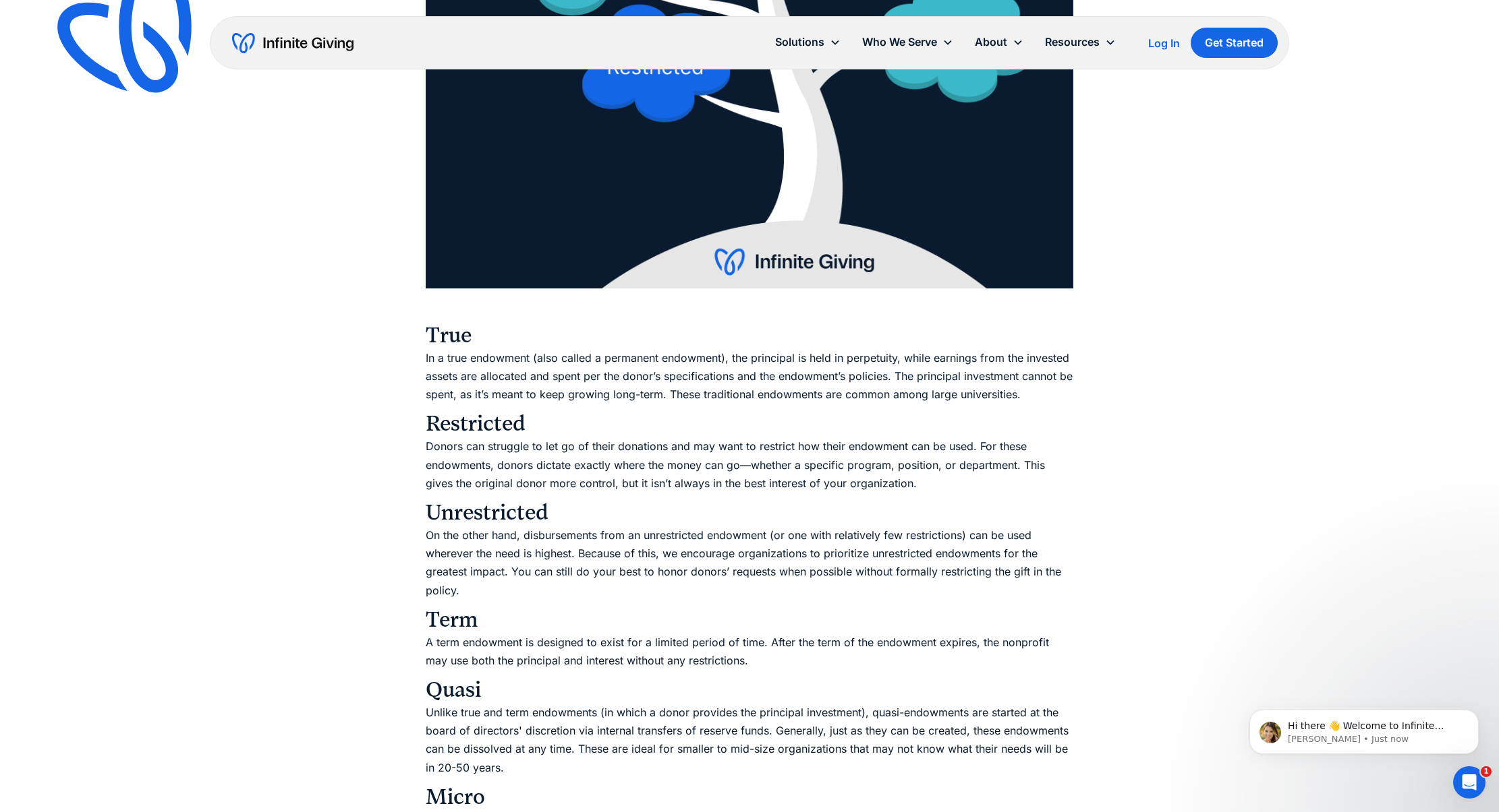
click at [446, 336] on h3 "True" at bounding box center [749, 322] width 648 height 54
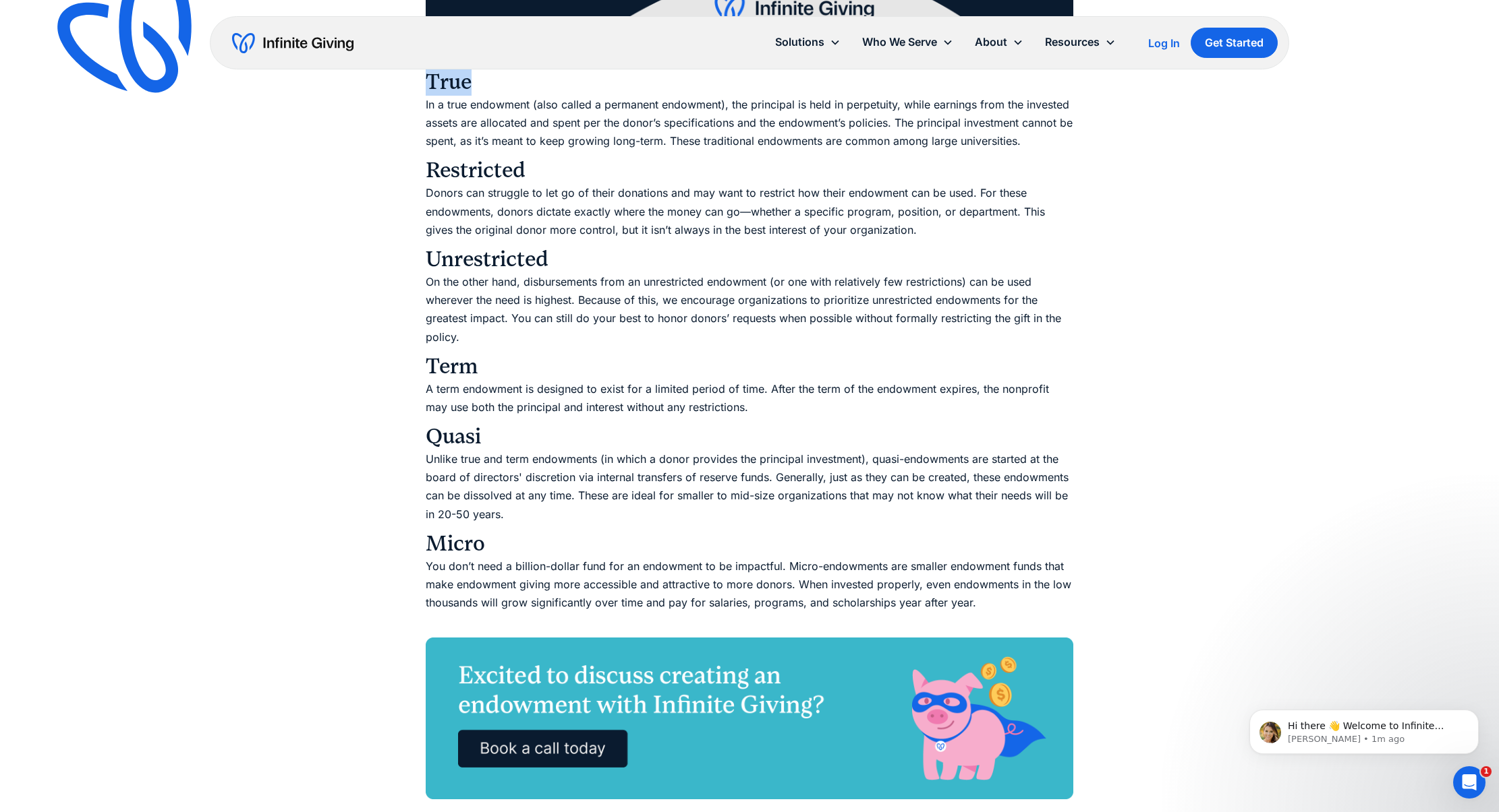
scroll to position [2222, 0]
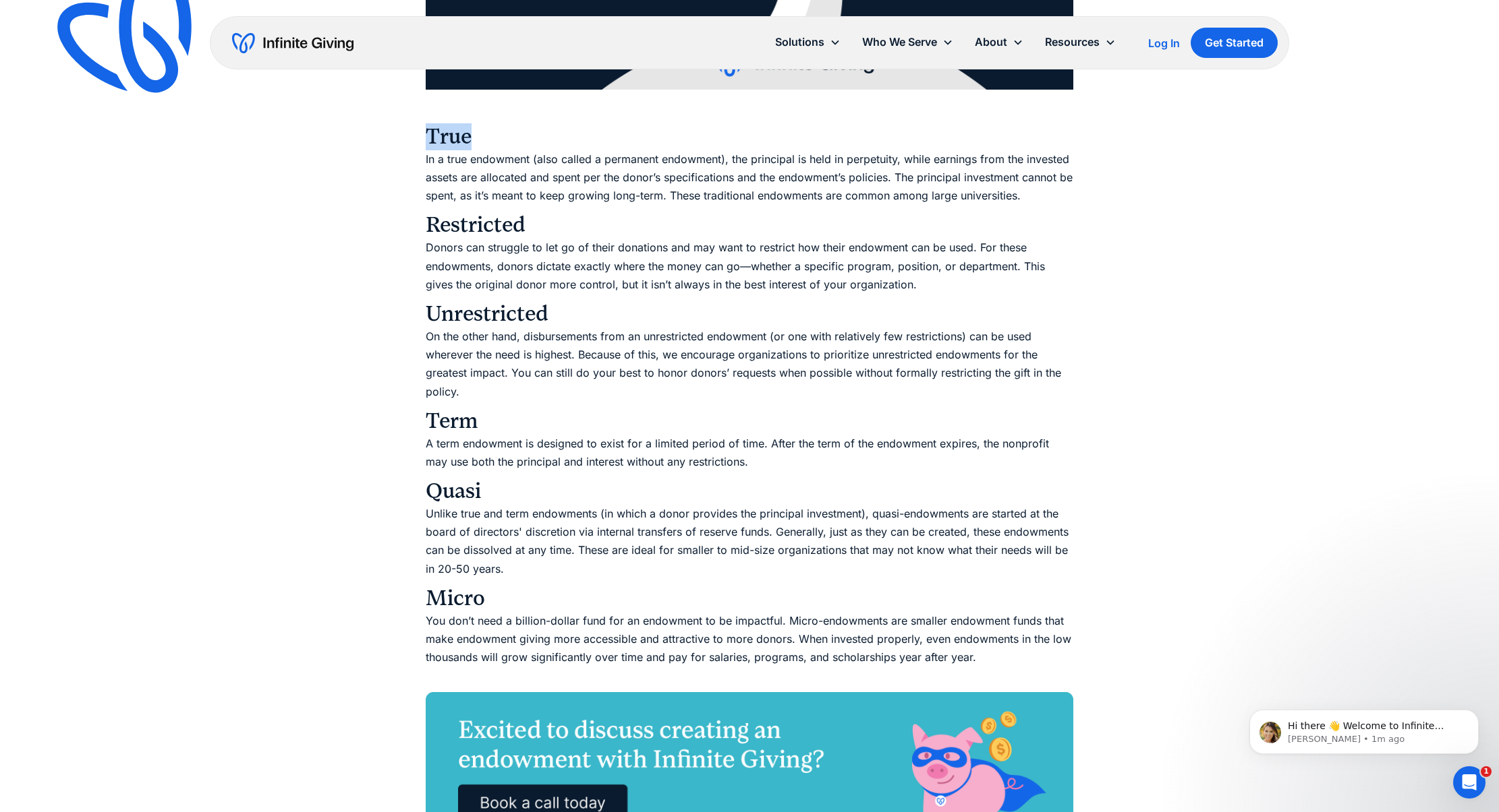
click at [436, 136] on h3 "True" at bounding box center [749, 123] width 648 height 54
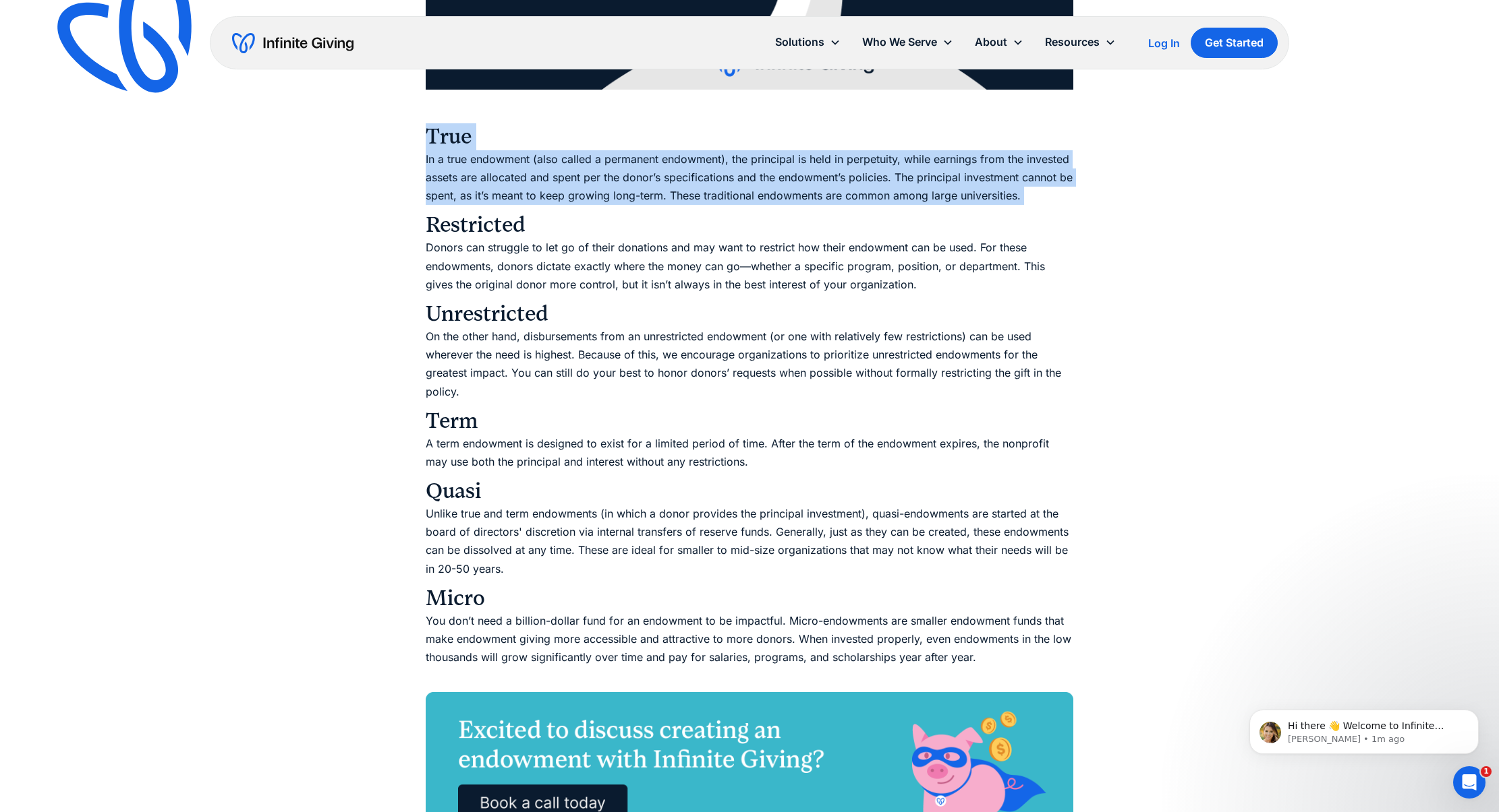
drag, startPoint x: 436, startPoint y: 136, endPoint x: 645, endPoint y: 193, distance: 216.6
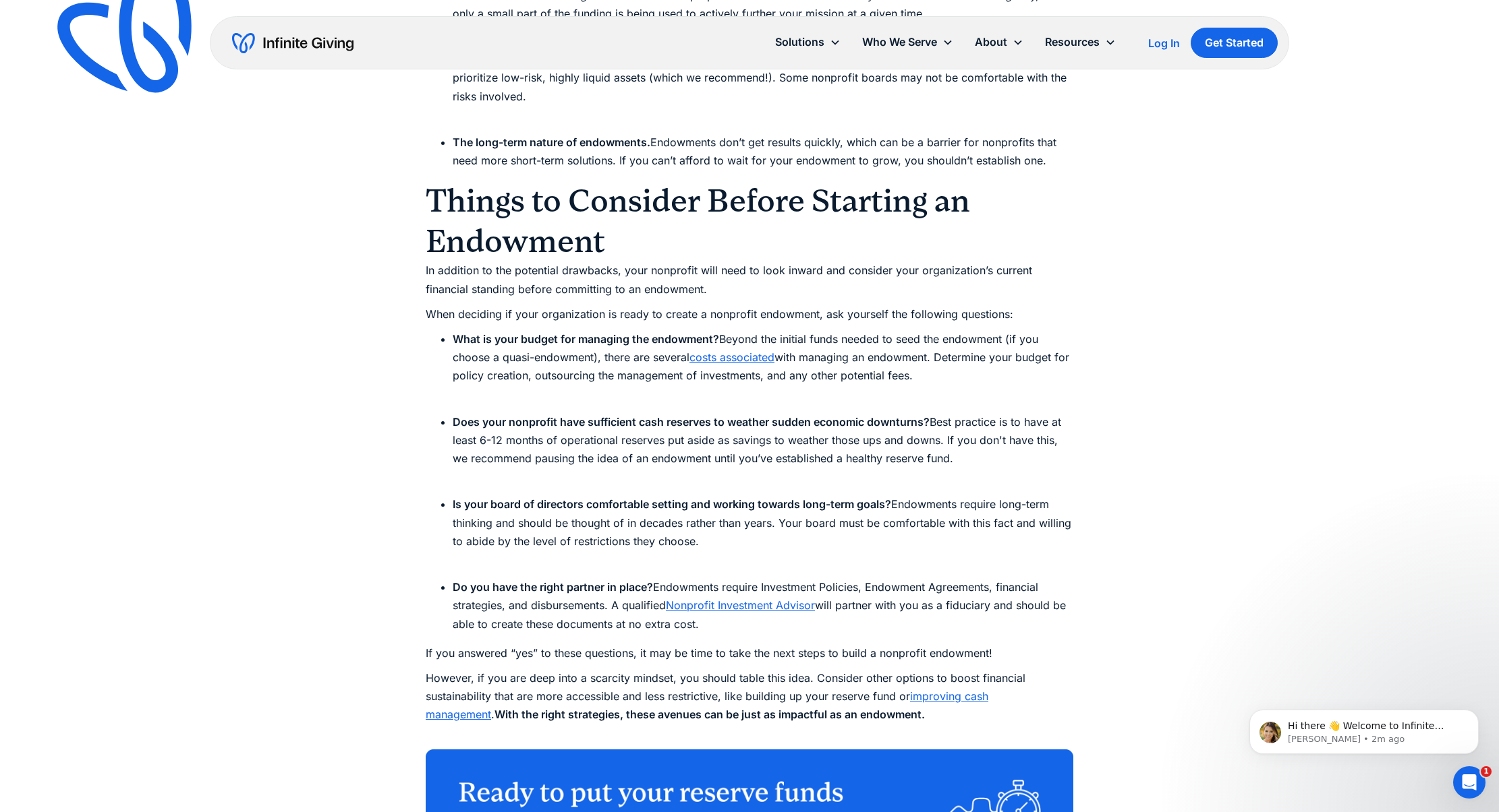
scroll to position [4118, 0]
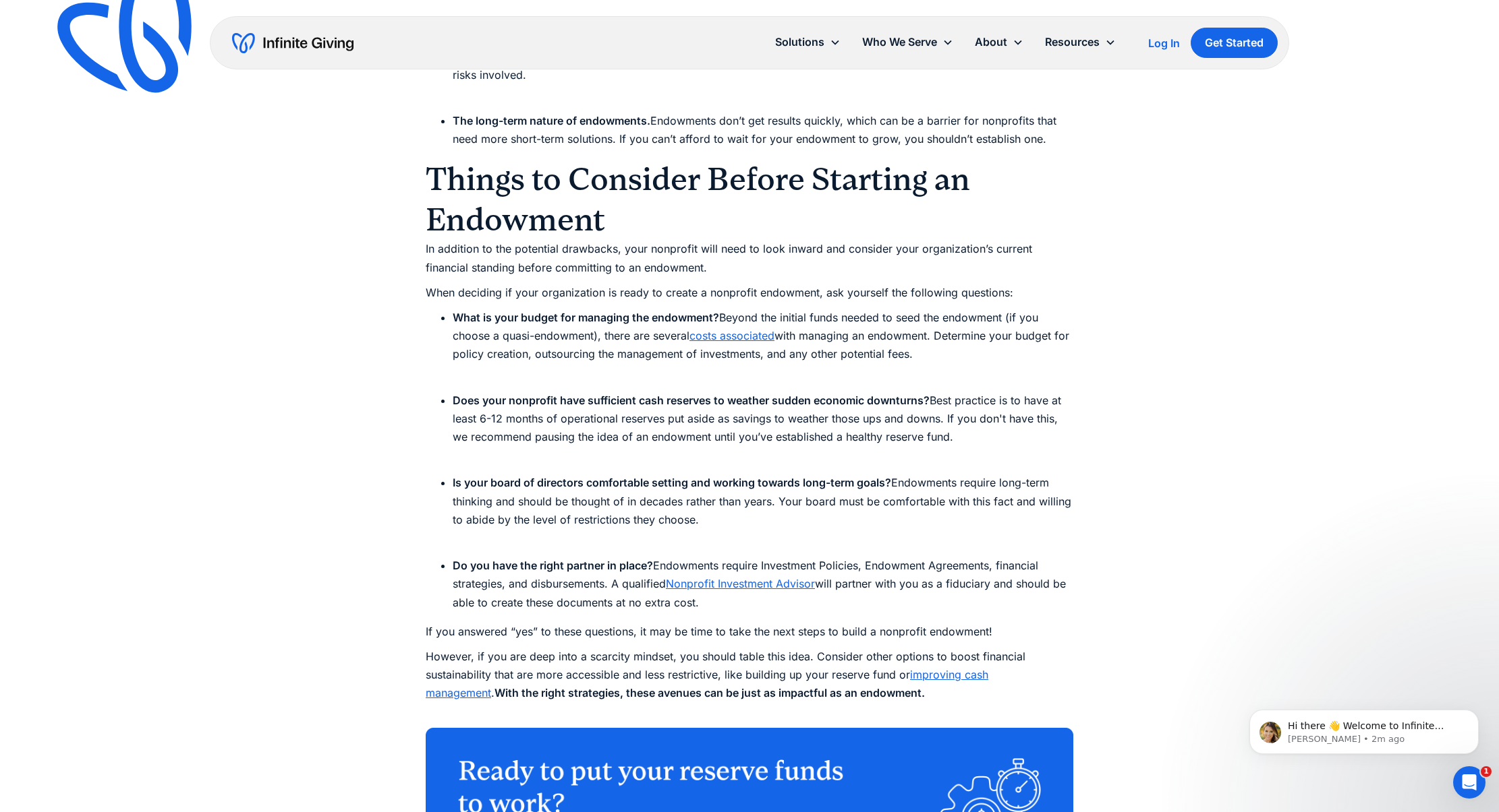
click at [459, 399] on strong "Does your nonprofit have sufficient cash reserves to weather sudden economic do…" at bounding box center [690, 400] width 477 height 13
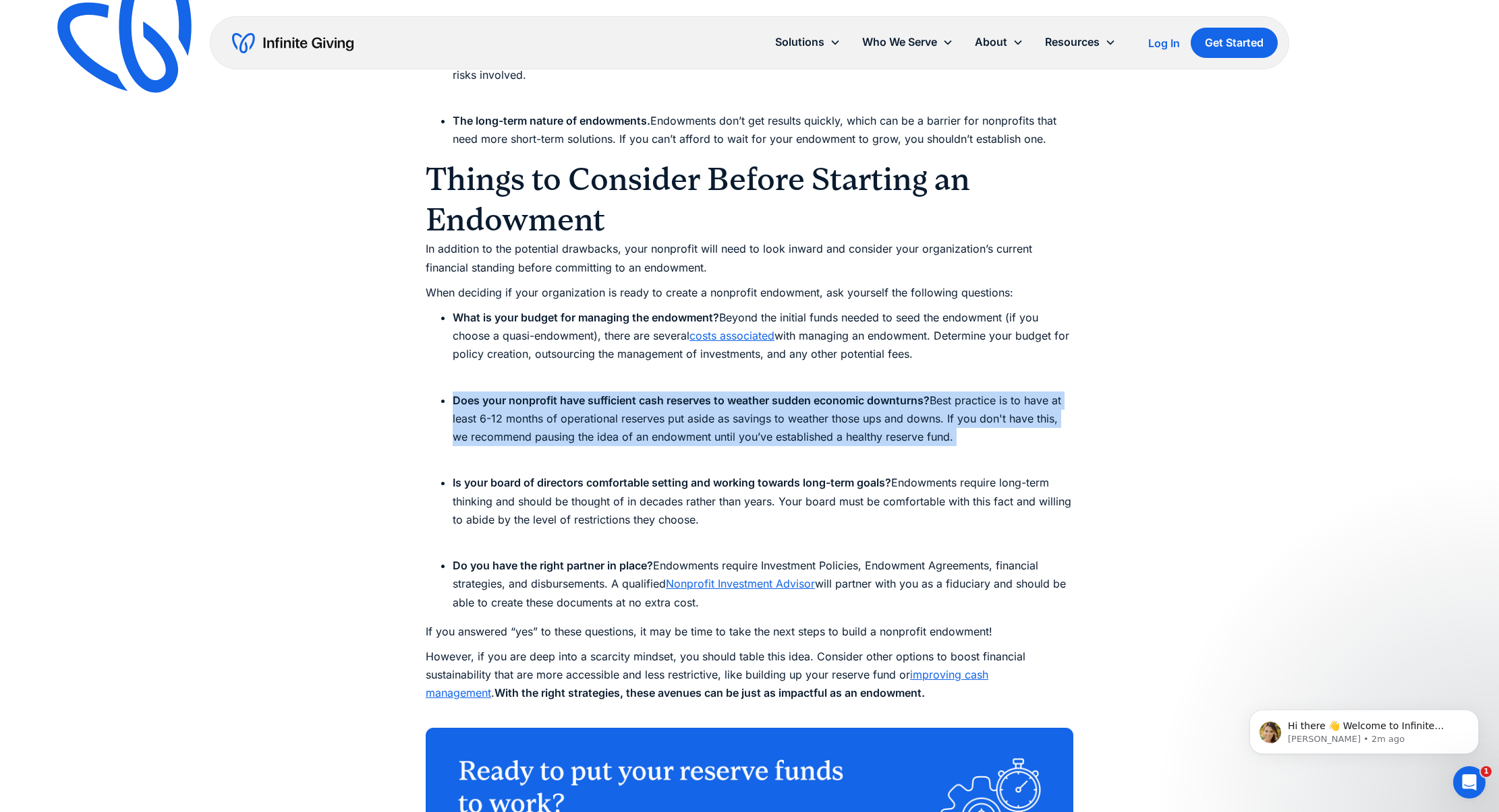
click at [459, 399] on strong "Does your nonprofit have sufficient cash reserves to weather sudden economic do…" at bounding box center [690, 400] width 477 height 13
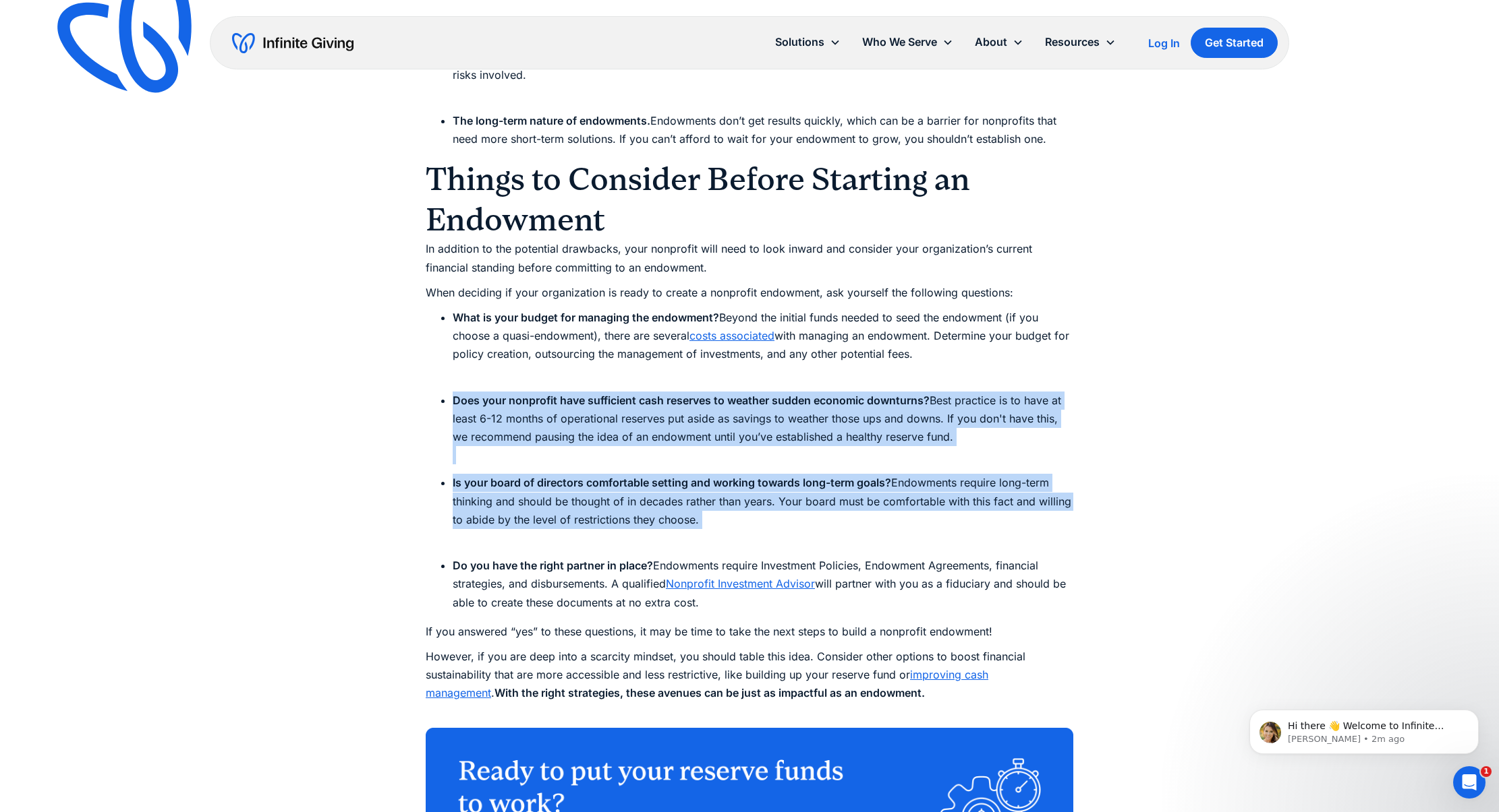
click at [719, 522] on li "Is your board of directors comfortable setting and working towards long-term go…" at bounding box center [763, 511] width 620 height 74
copy ul "Does your nonprofit have sufficient cash reserves to weather sudden economic do…"
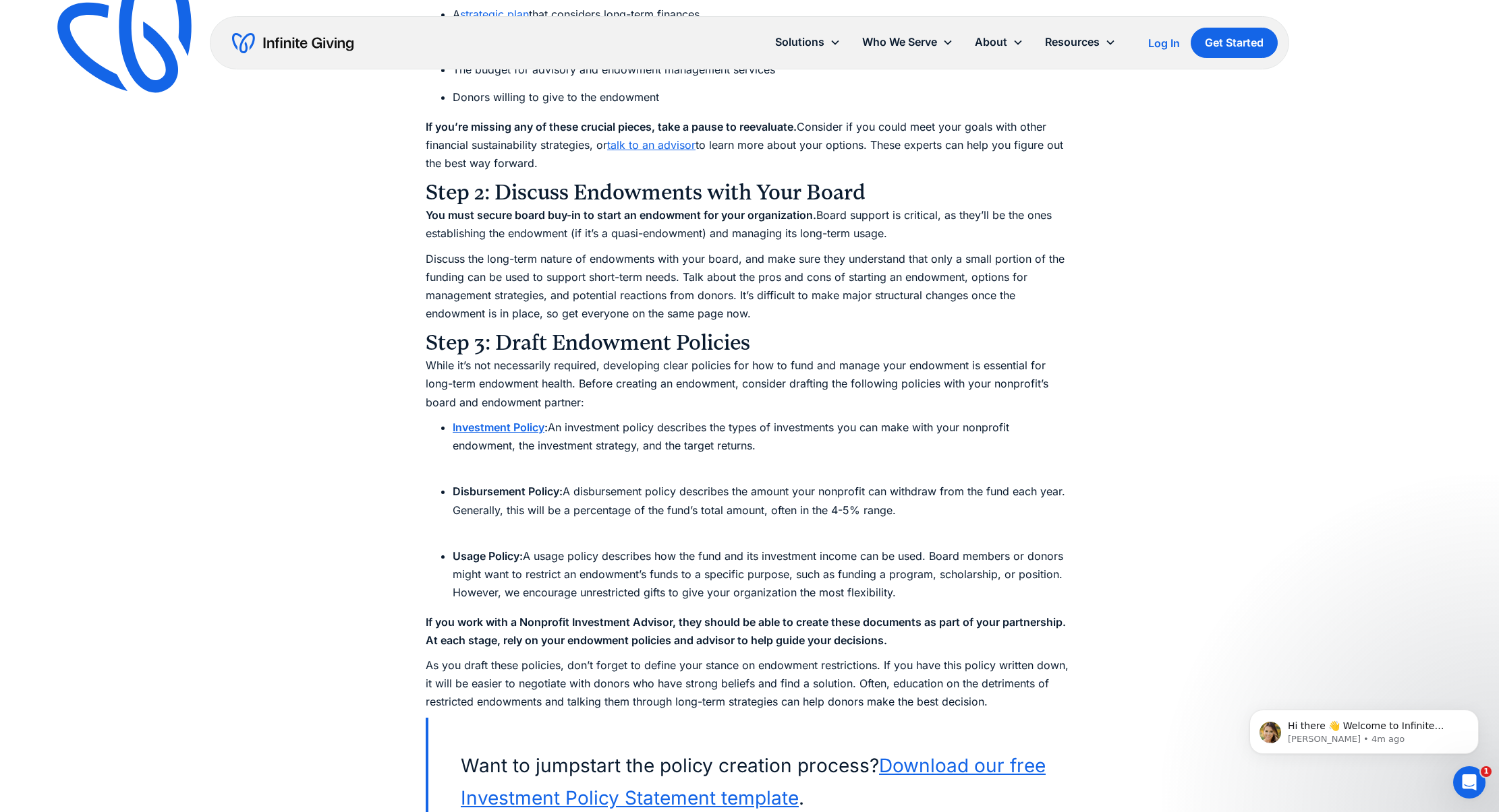
scroll to position [5532, 0]
click at [554, 340] on h3 "Step 3: Draft Endowment Policies" at bounding box center [749, 341] width 648 height 27
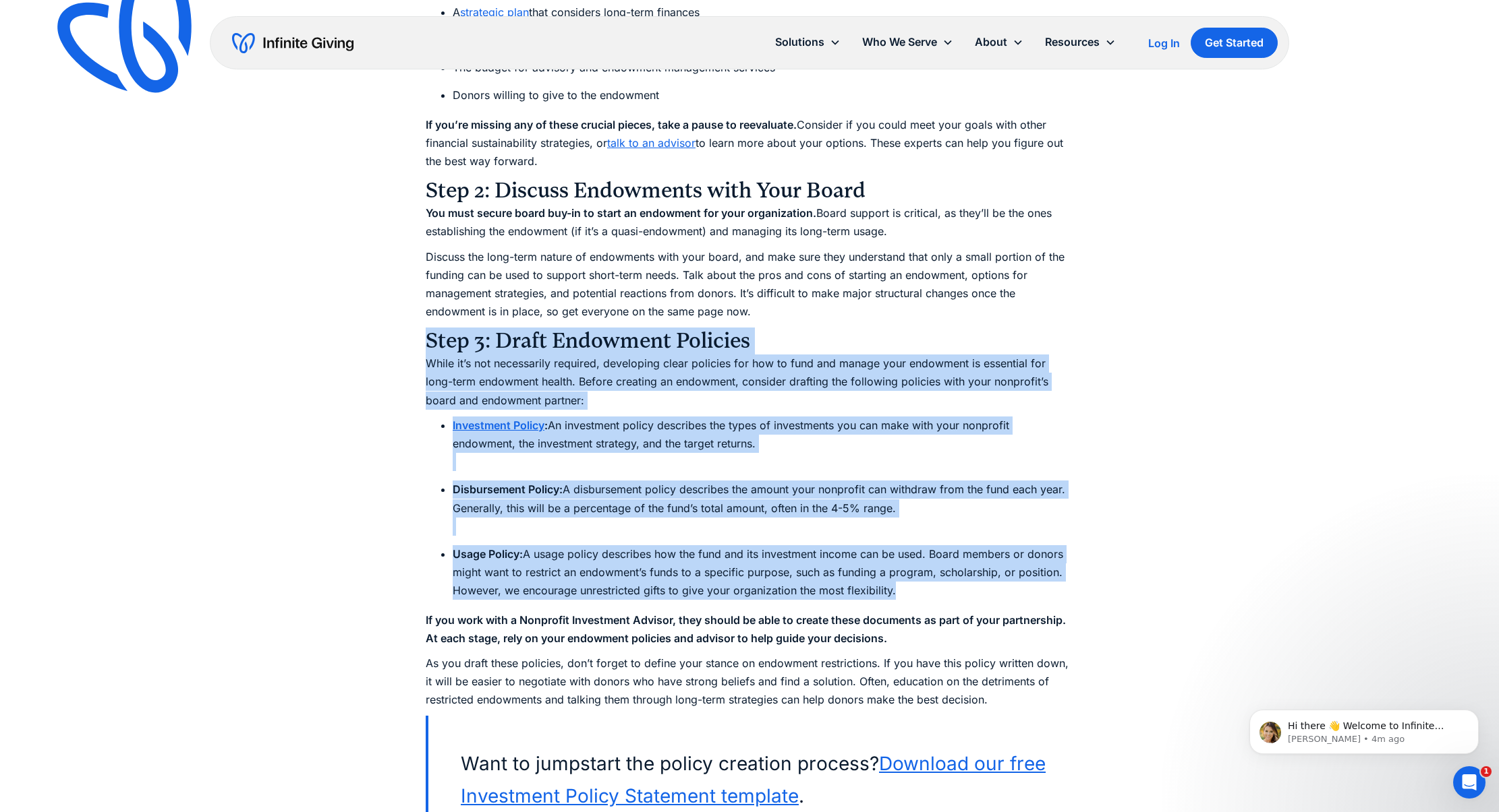
drag, startPoint x: 554, startPoint y: 340, endPoint x: 580, endPoint y: 570, distance: 231.5
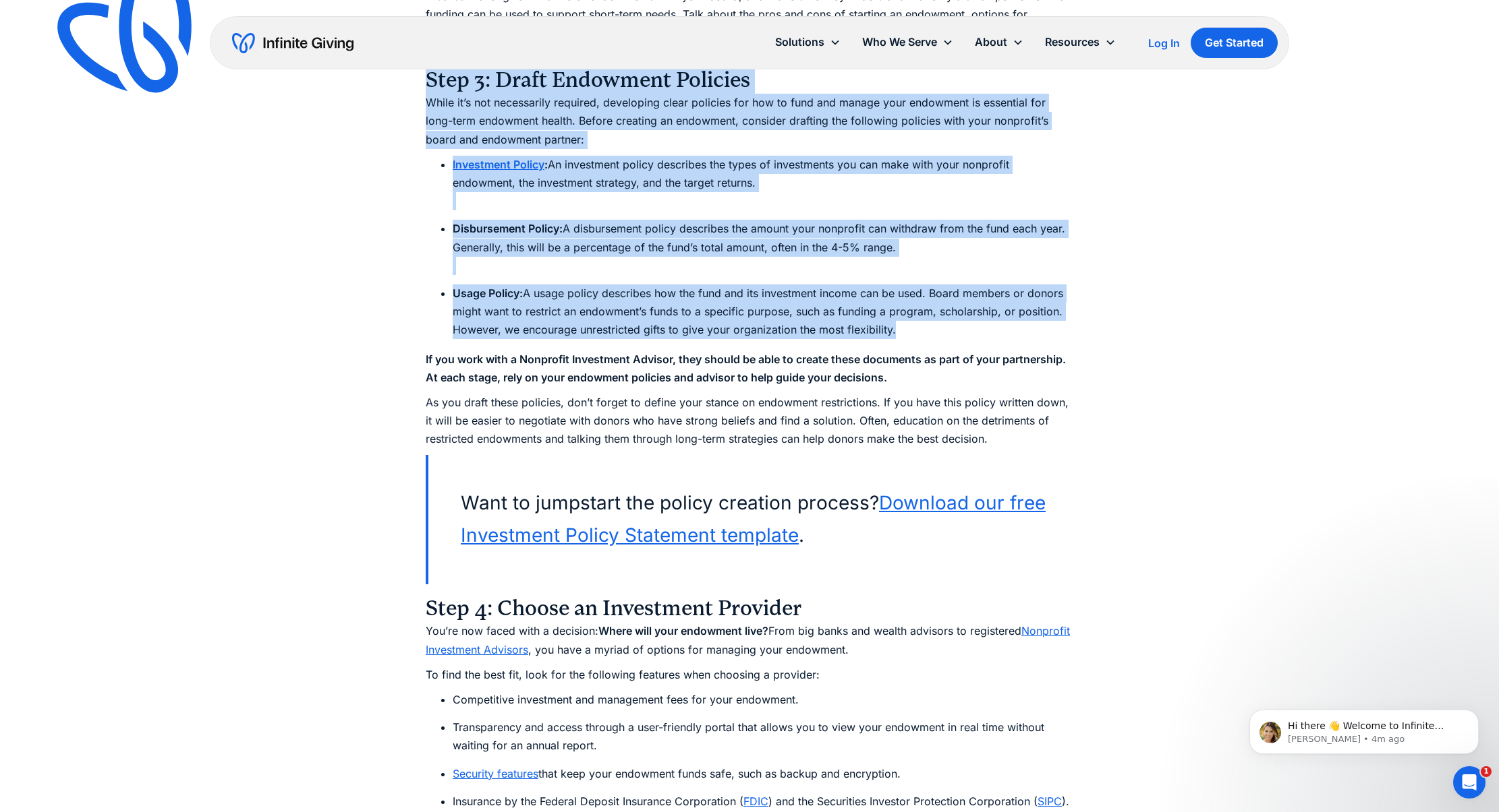
scroll to position [5797, 0]
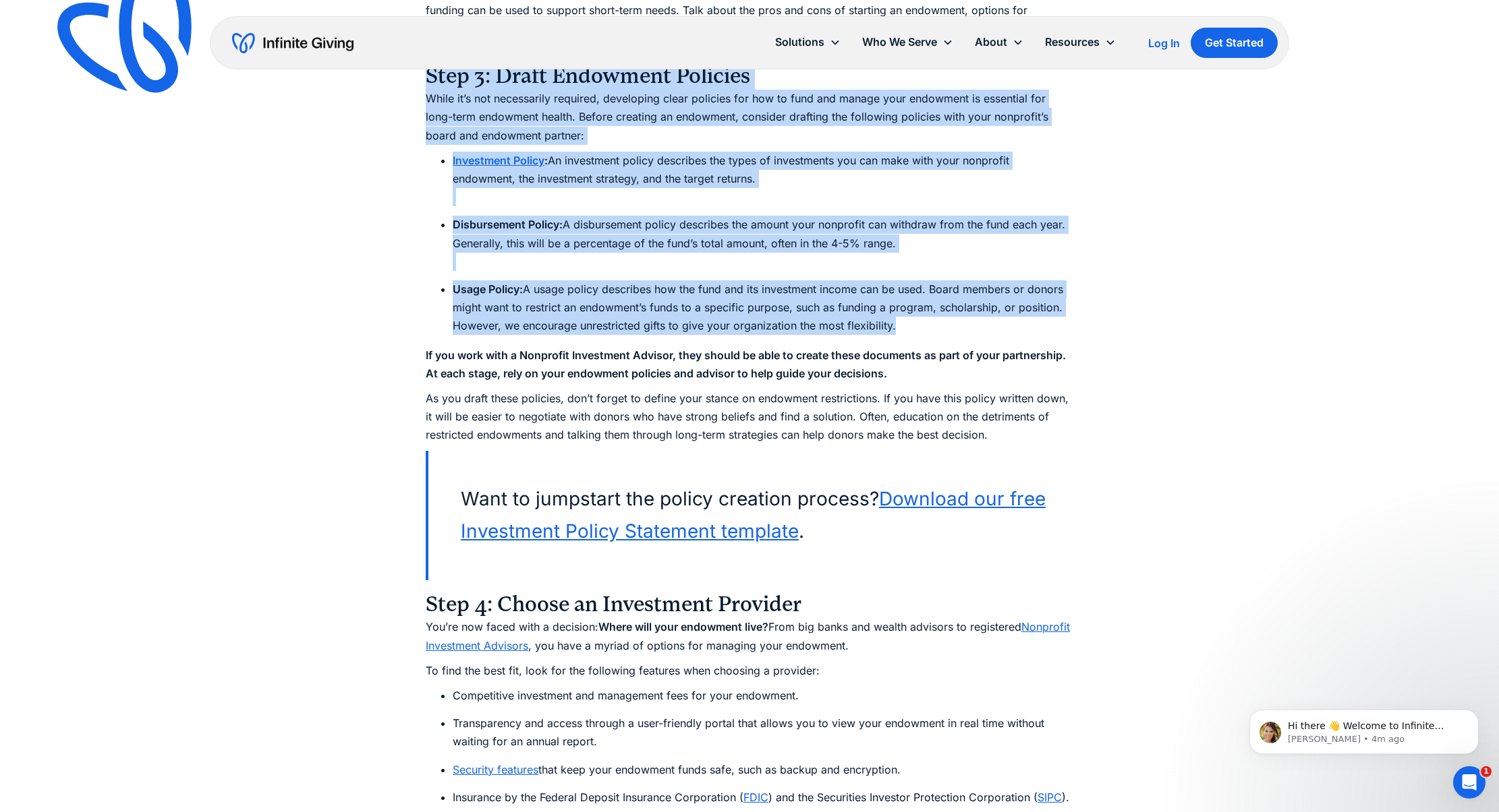
copy div "Step 3: Draft Endowment Policies While it’s not necessarily required, developin…"
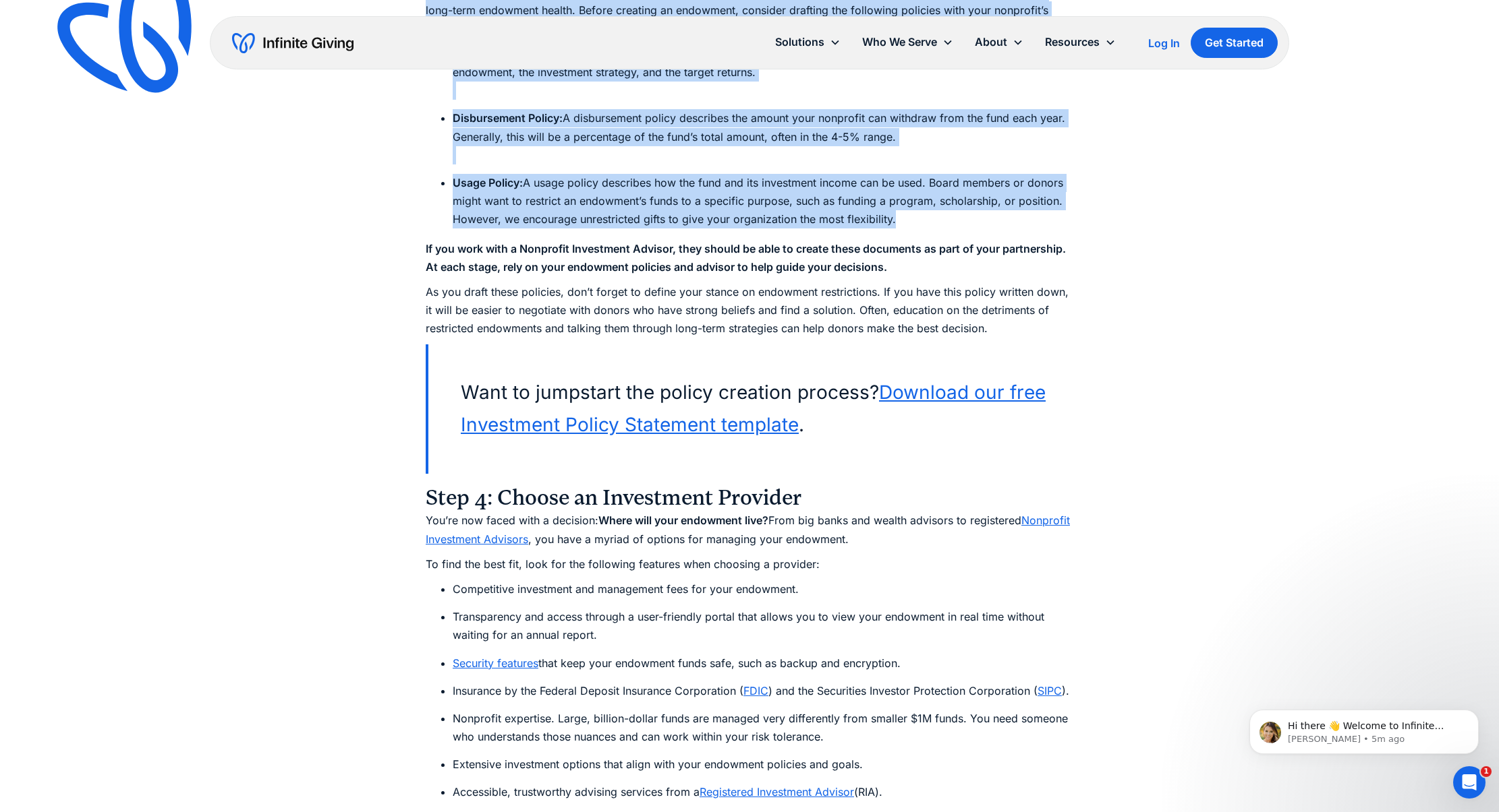
scroll to position [5906, 0]
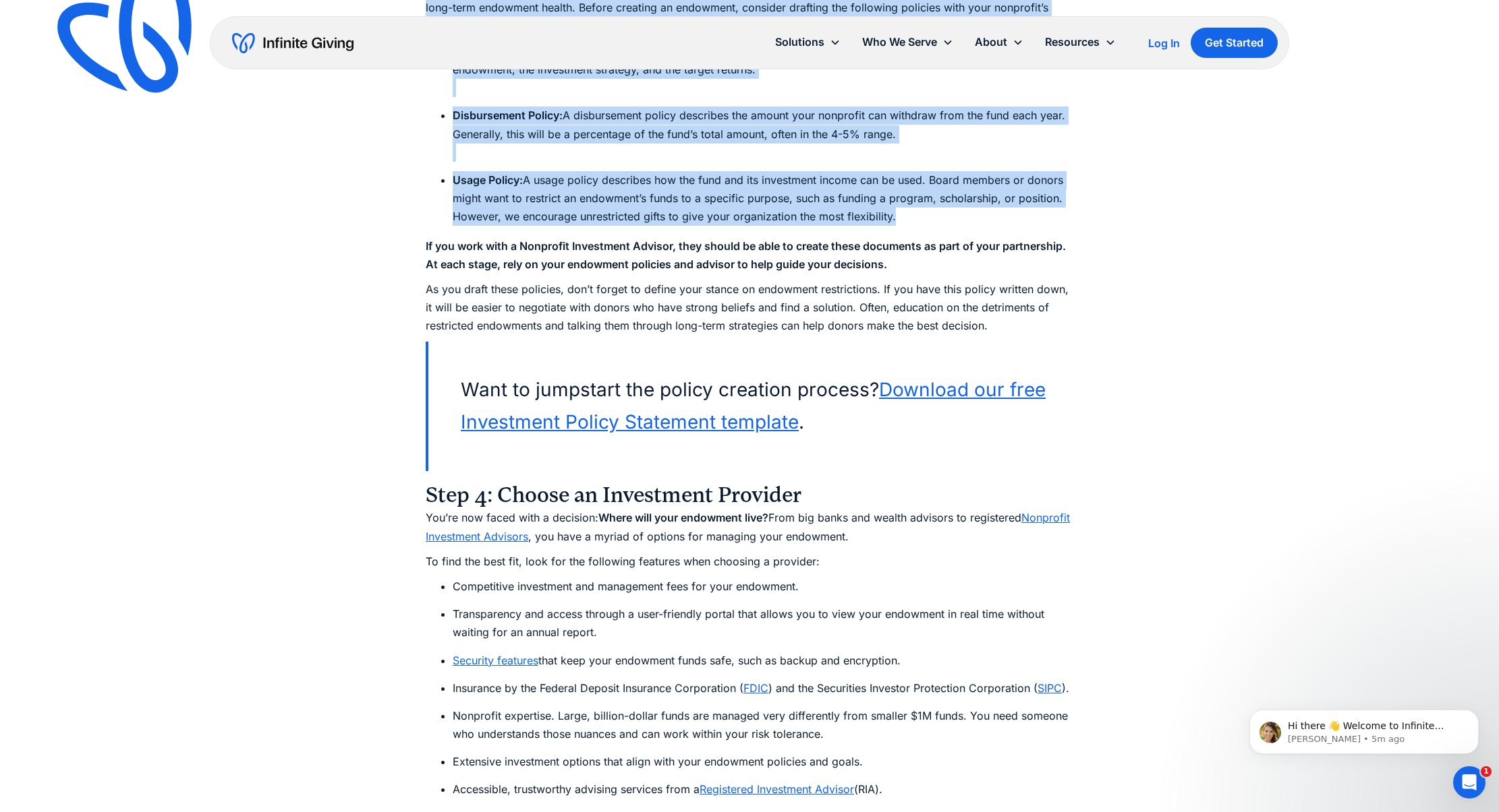
click at [575, 428] on link "Download our free Investment Policy Statement template" at bounding box center [753, 406] width 585 height 55
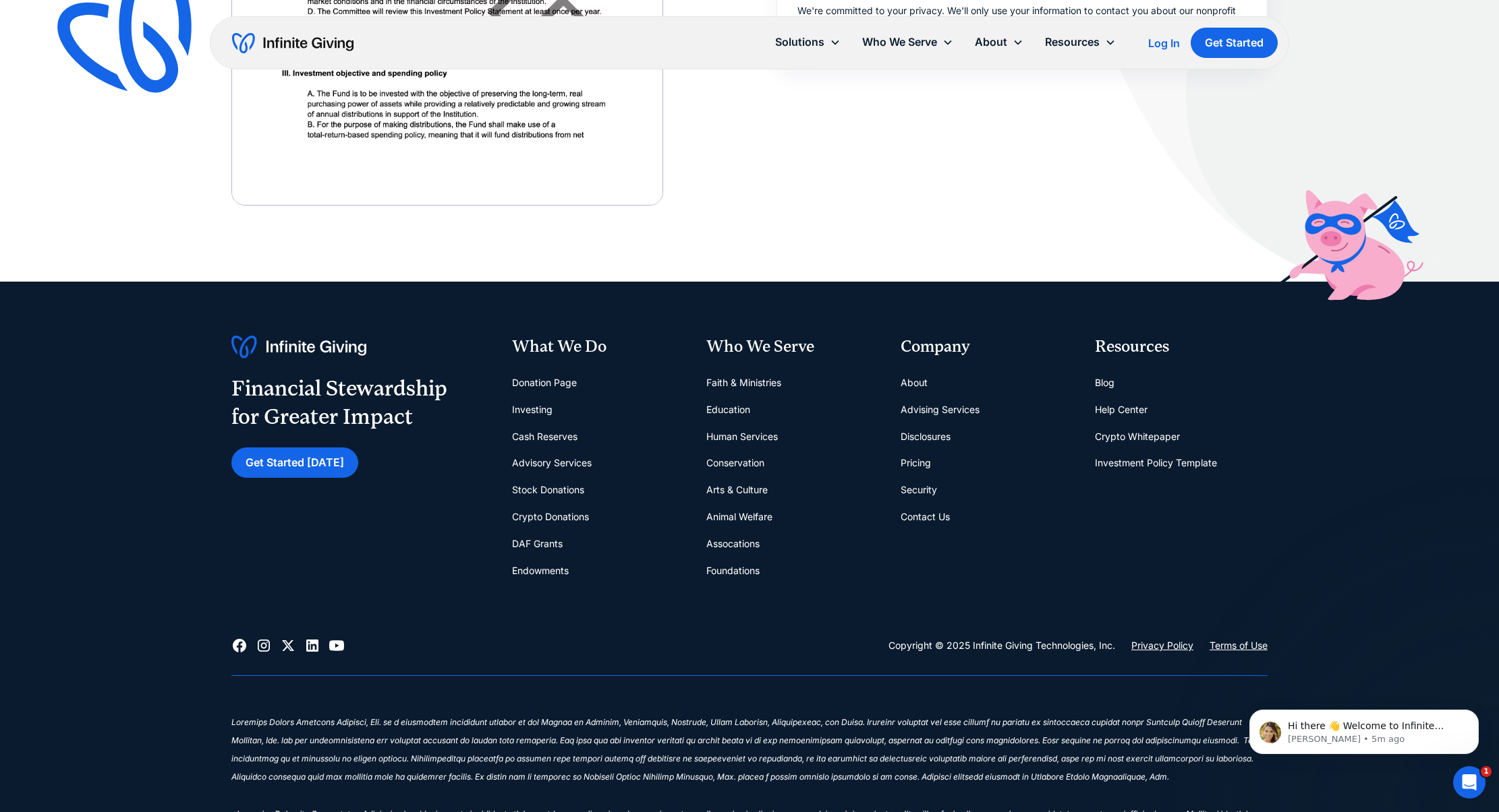
scroll to position [1040, 0]
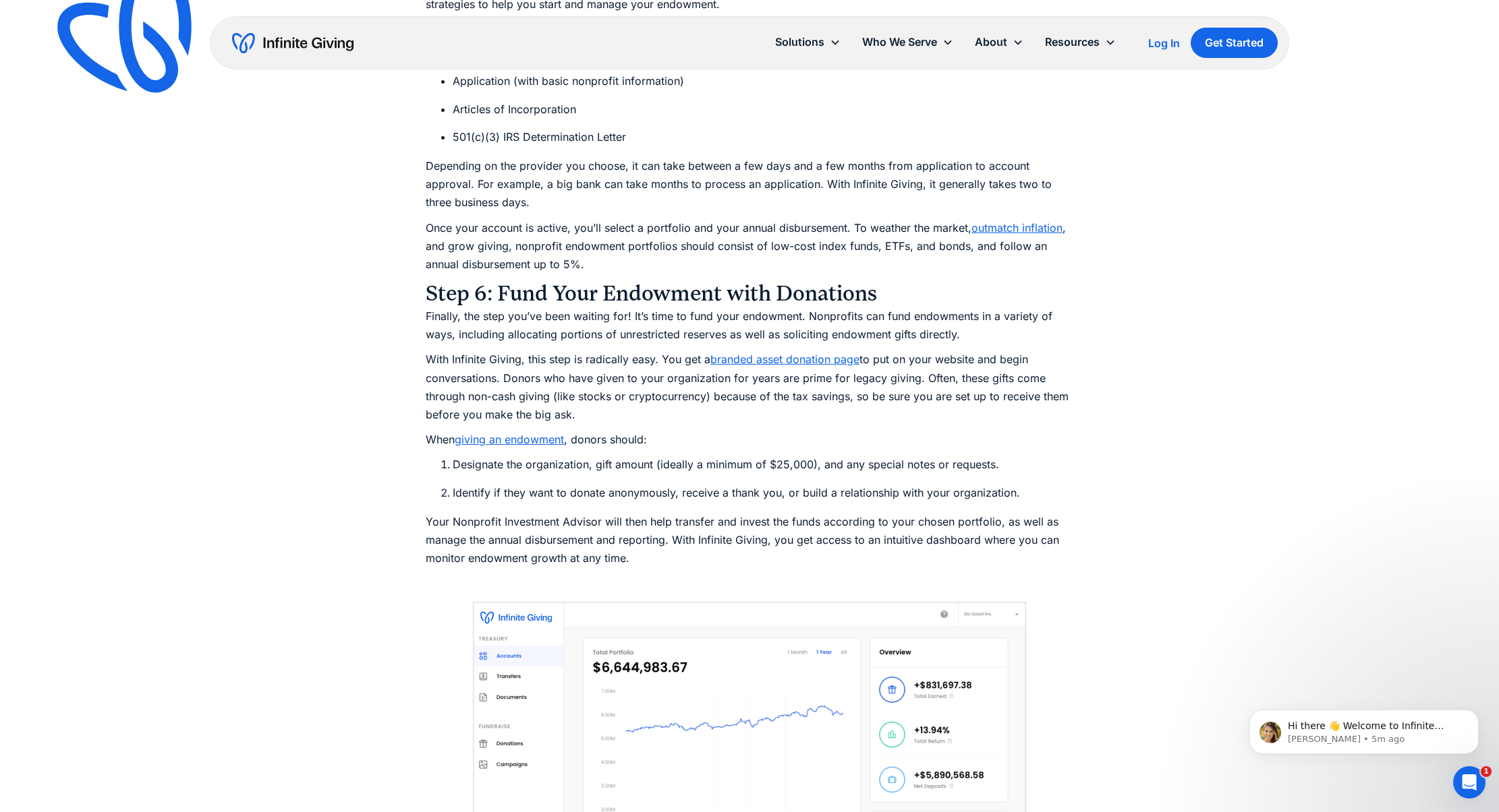
scroll to position [6787, 0]
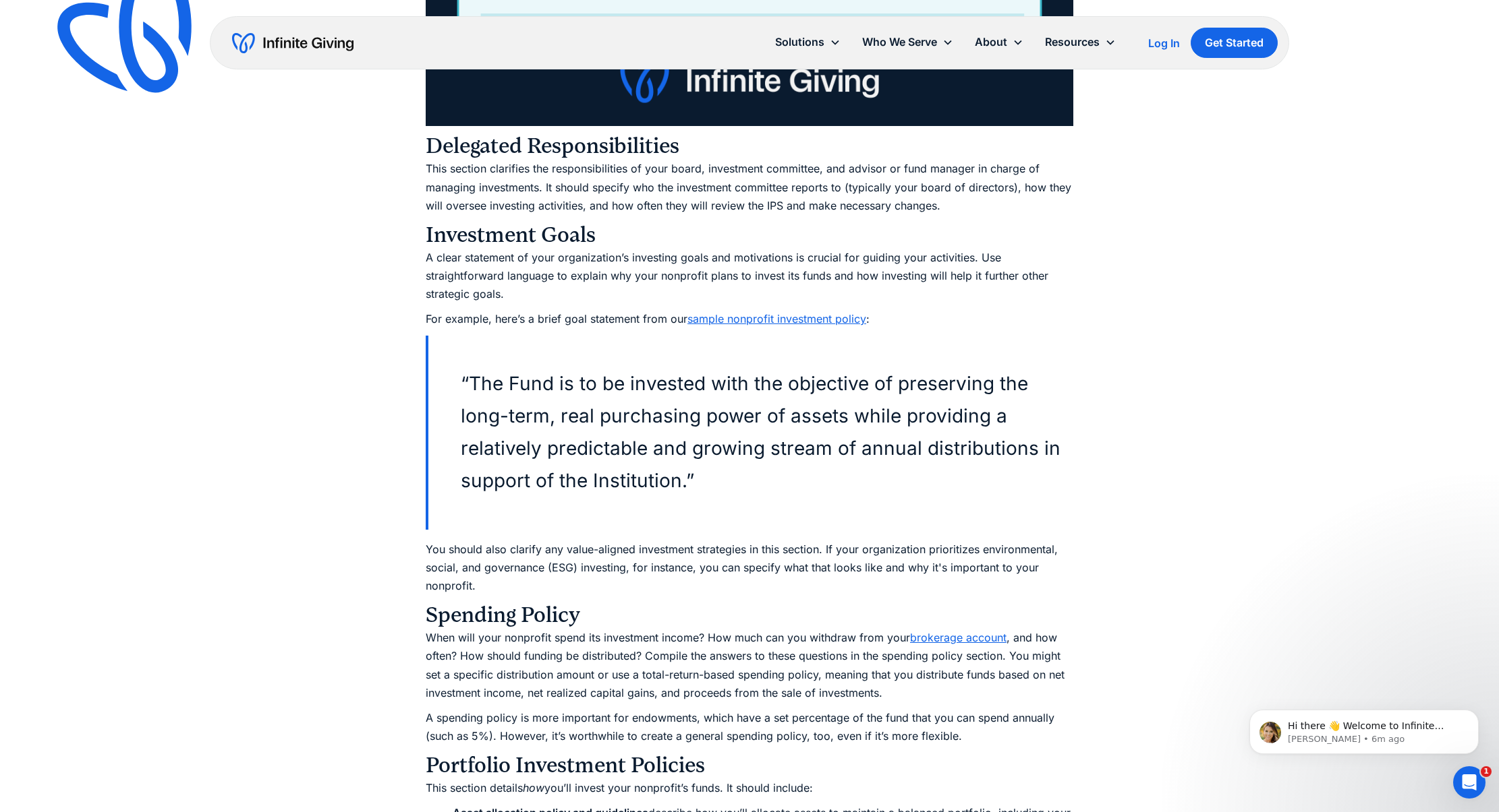
scroll to position [3512, 0]
click at [482, 341] on blockquote "“The Fund is to be invested with the objective of preserving the long-term, rea…" at bounding box center [749, 432] width 648 height 194
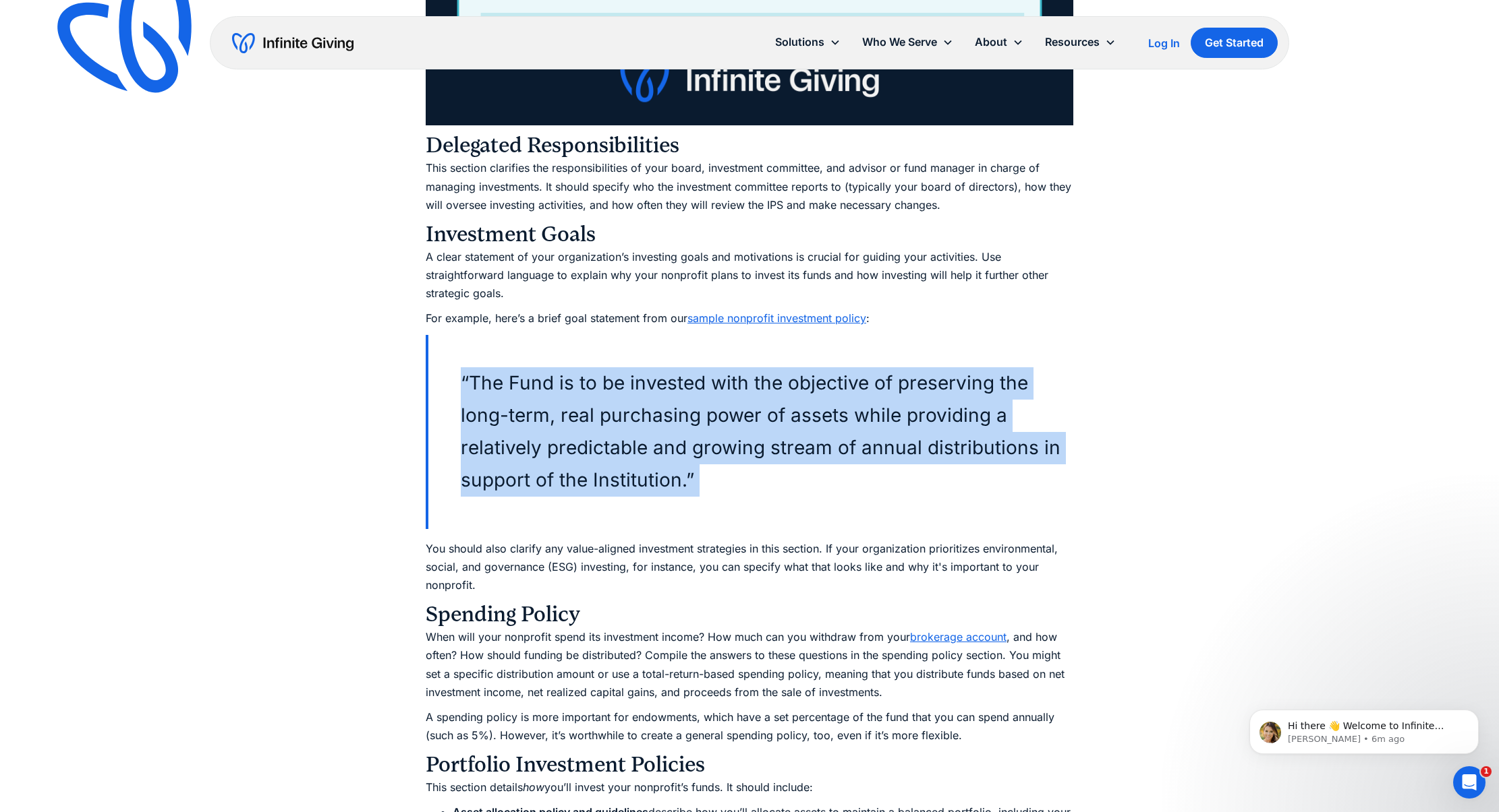
click at [482, 341] on blockquote "“The Fund is to be invested with the objective of preserving the long-term, rea…" at bounding box center [749, 432] width 648 height 194
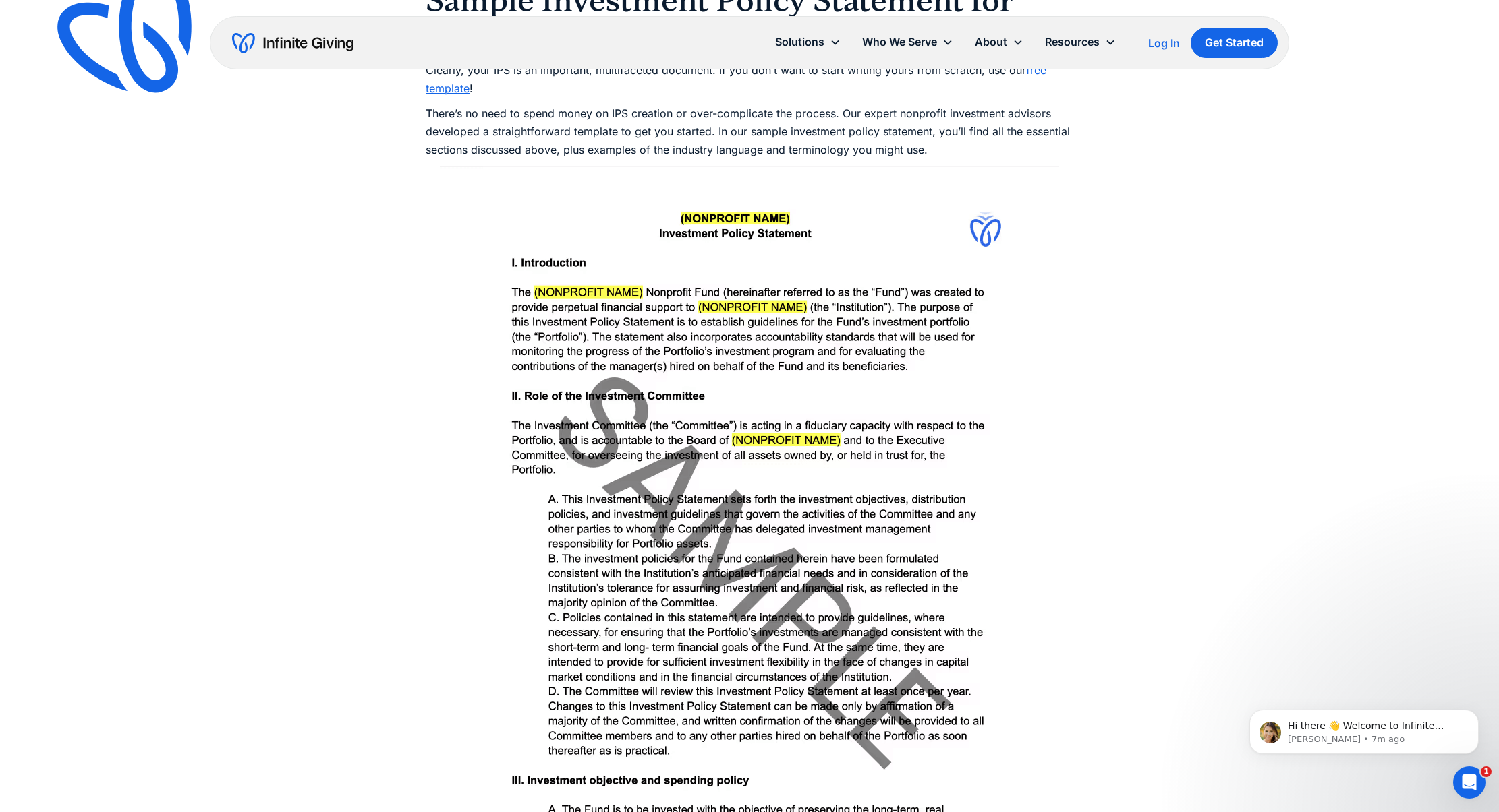
scroll to position [5088, 0]
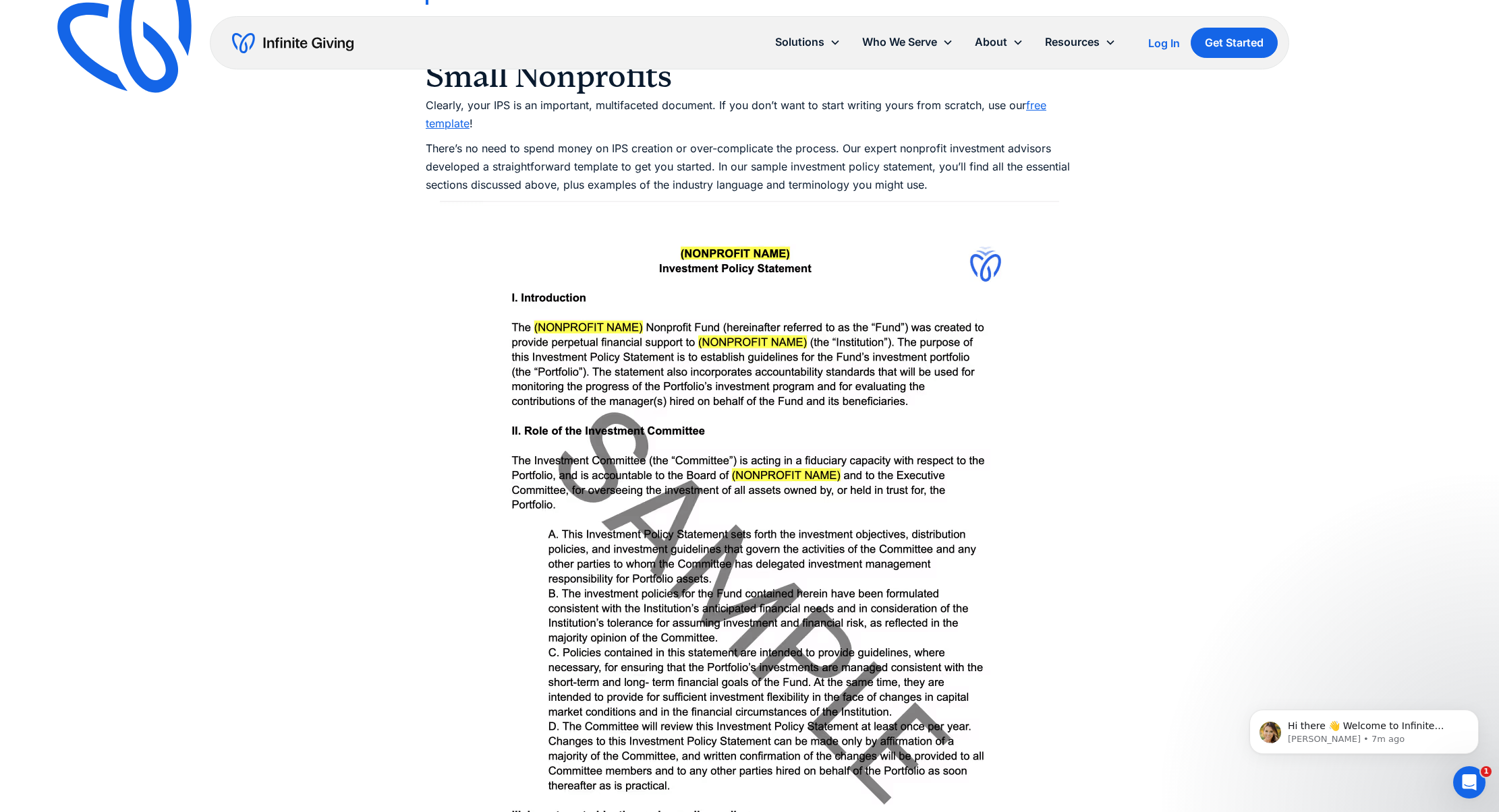
click at [730, 212] on img at bounding box center [750, 603] width 619 height 804
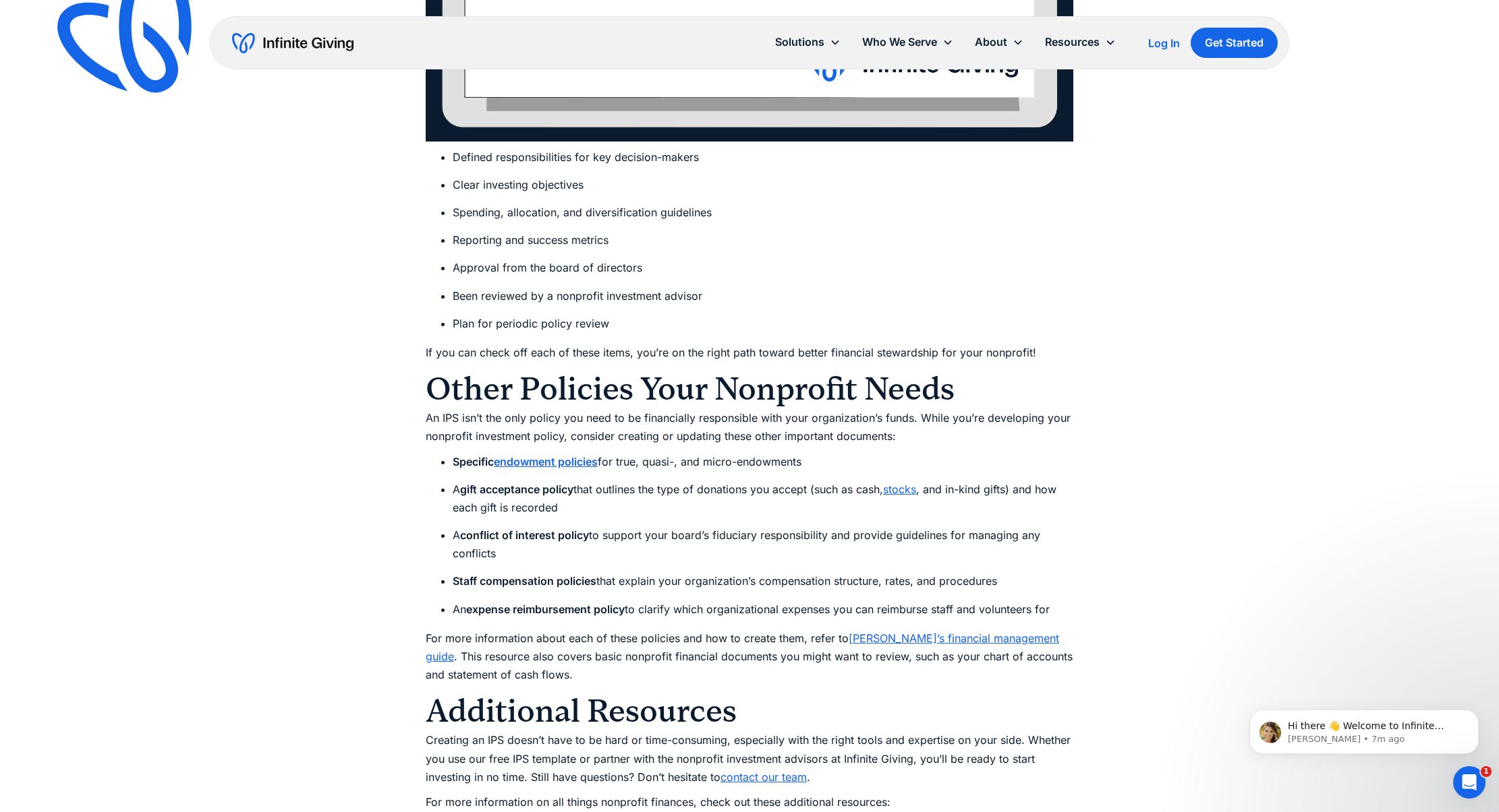
scroll to position [7137, 0]
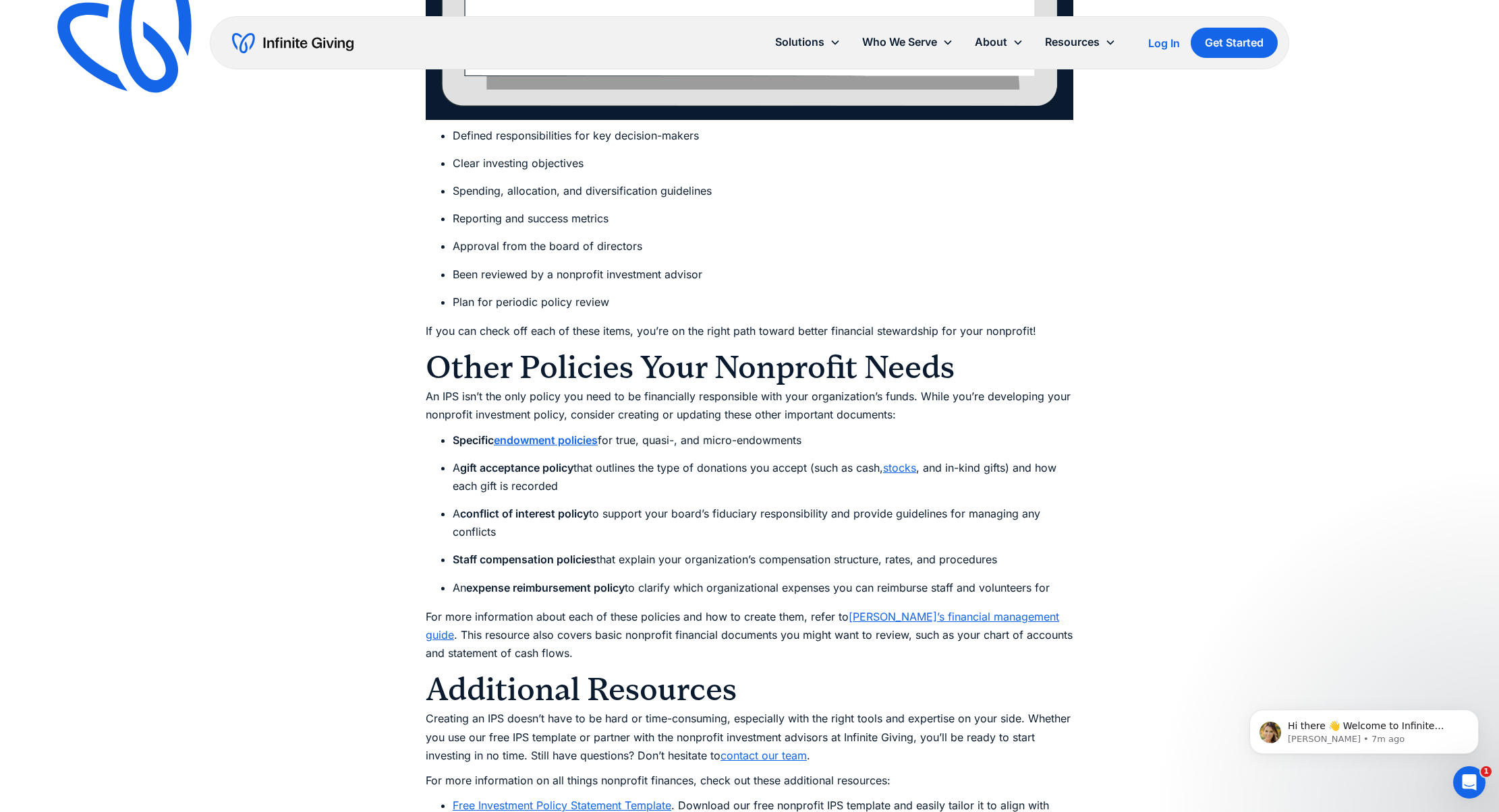
click at [581, 434] on strong "endowment policies" at bounding box center [546, 440] width 104 height 13
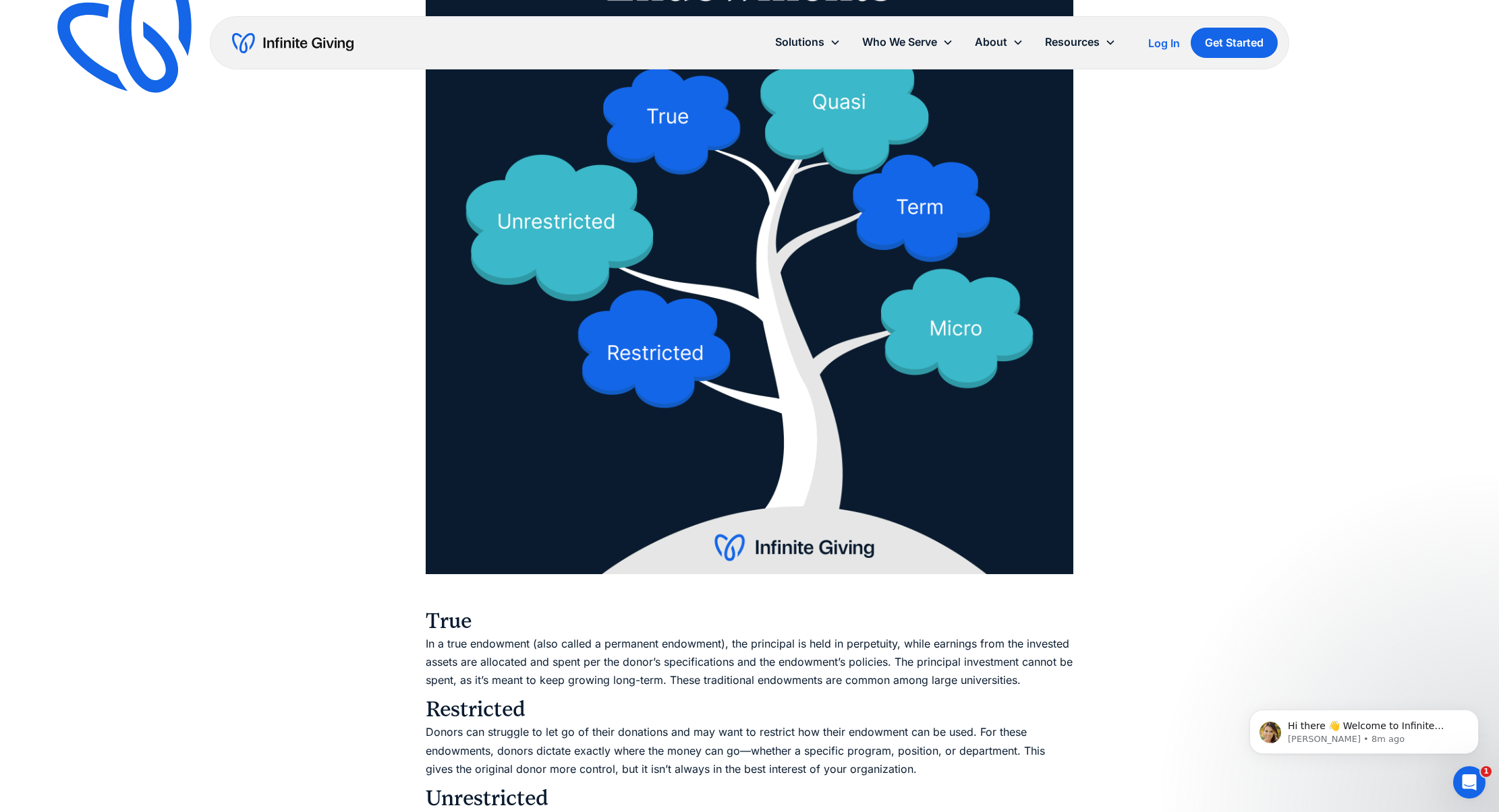
scroll to position [1739, 0]
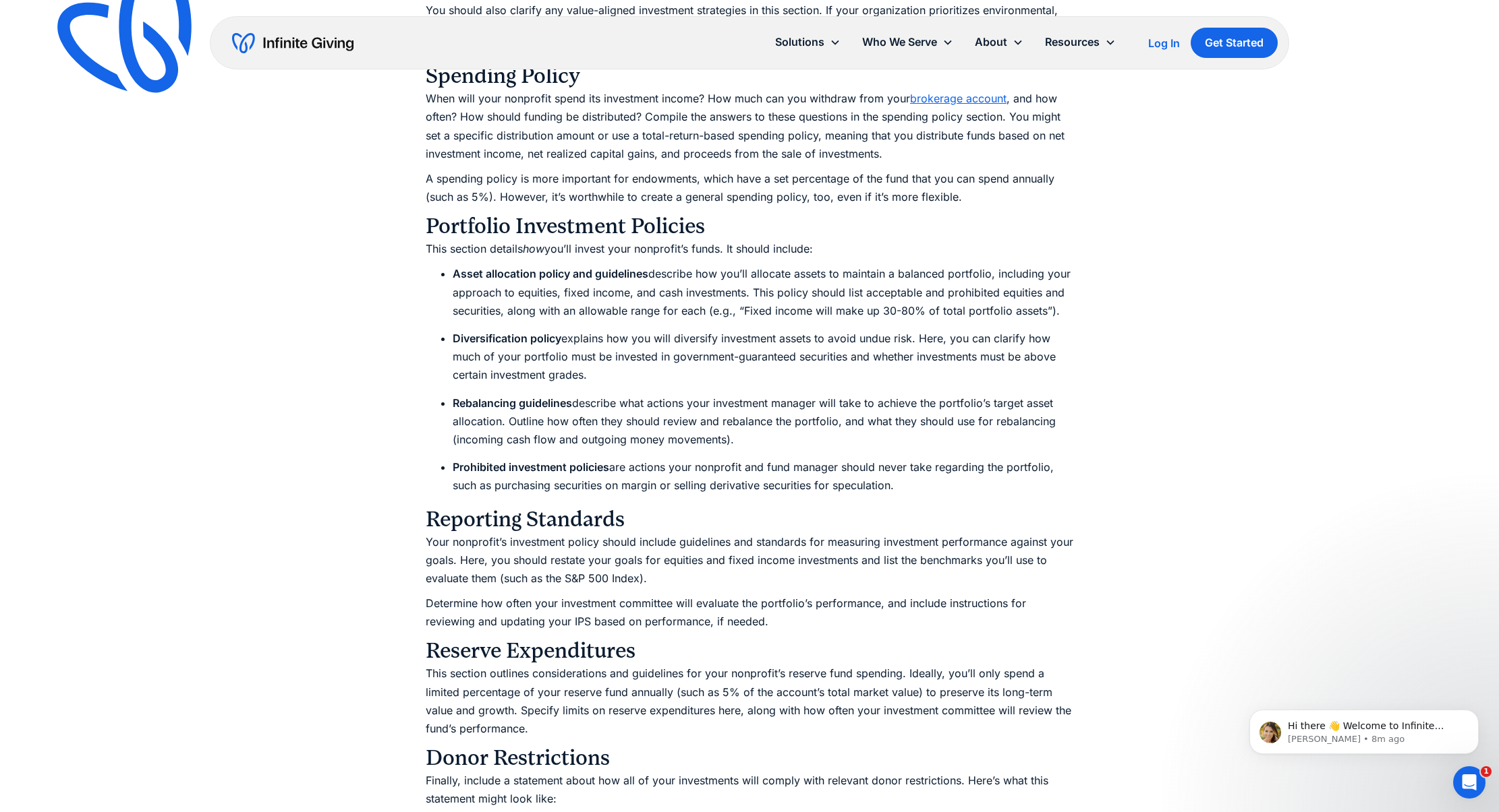
scroll to position [3975, 0]
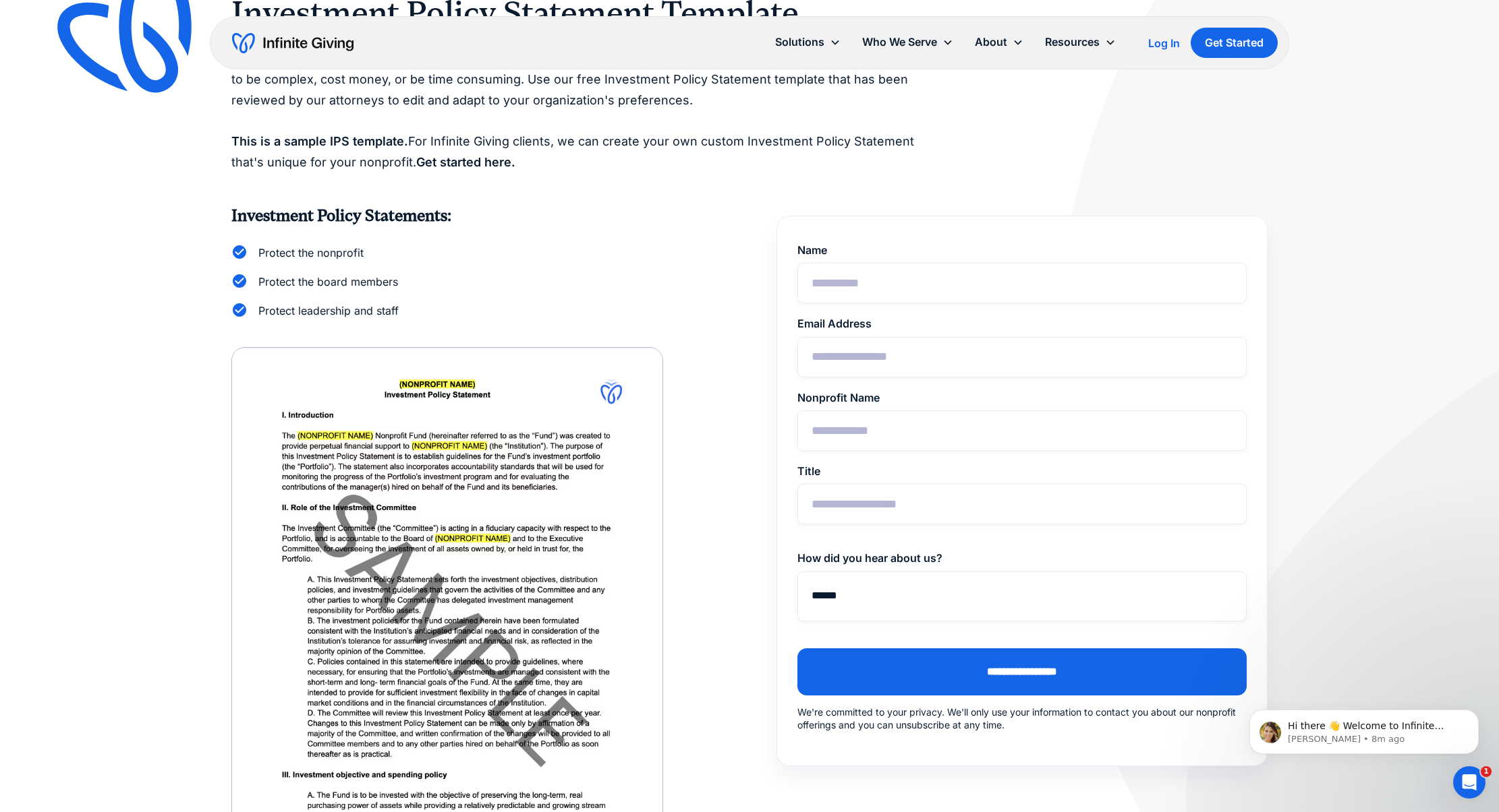
scroll to position [201, 0]
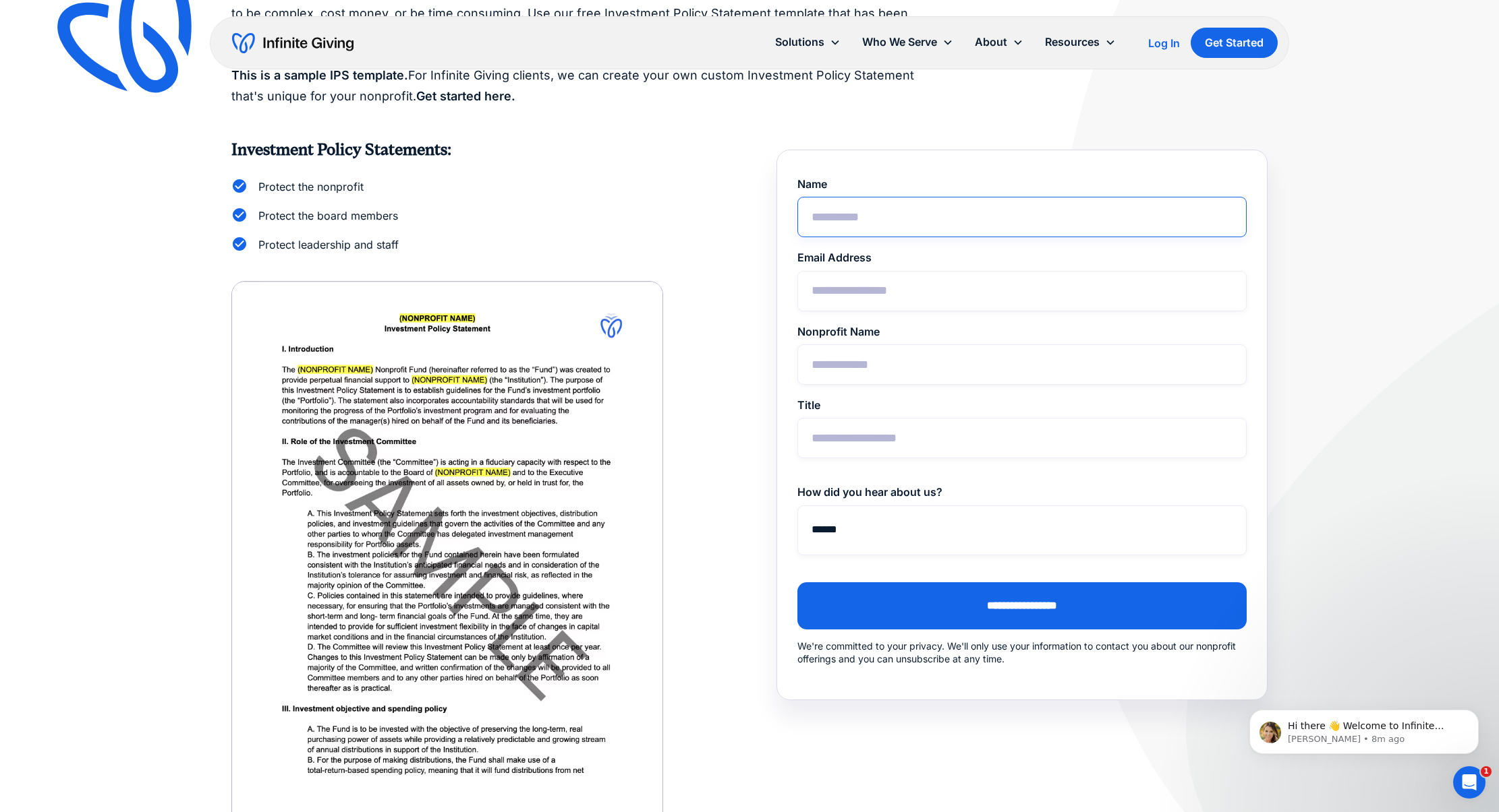
click at [853, 218] on input "Name" at bounding box center [1022, 217] width 449 height 40
type input "**********"
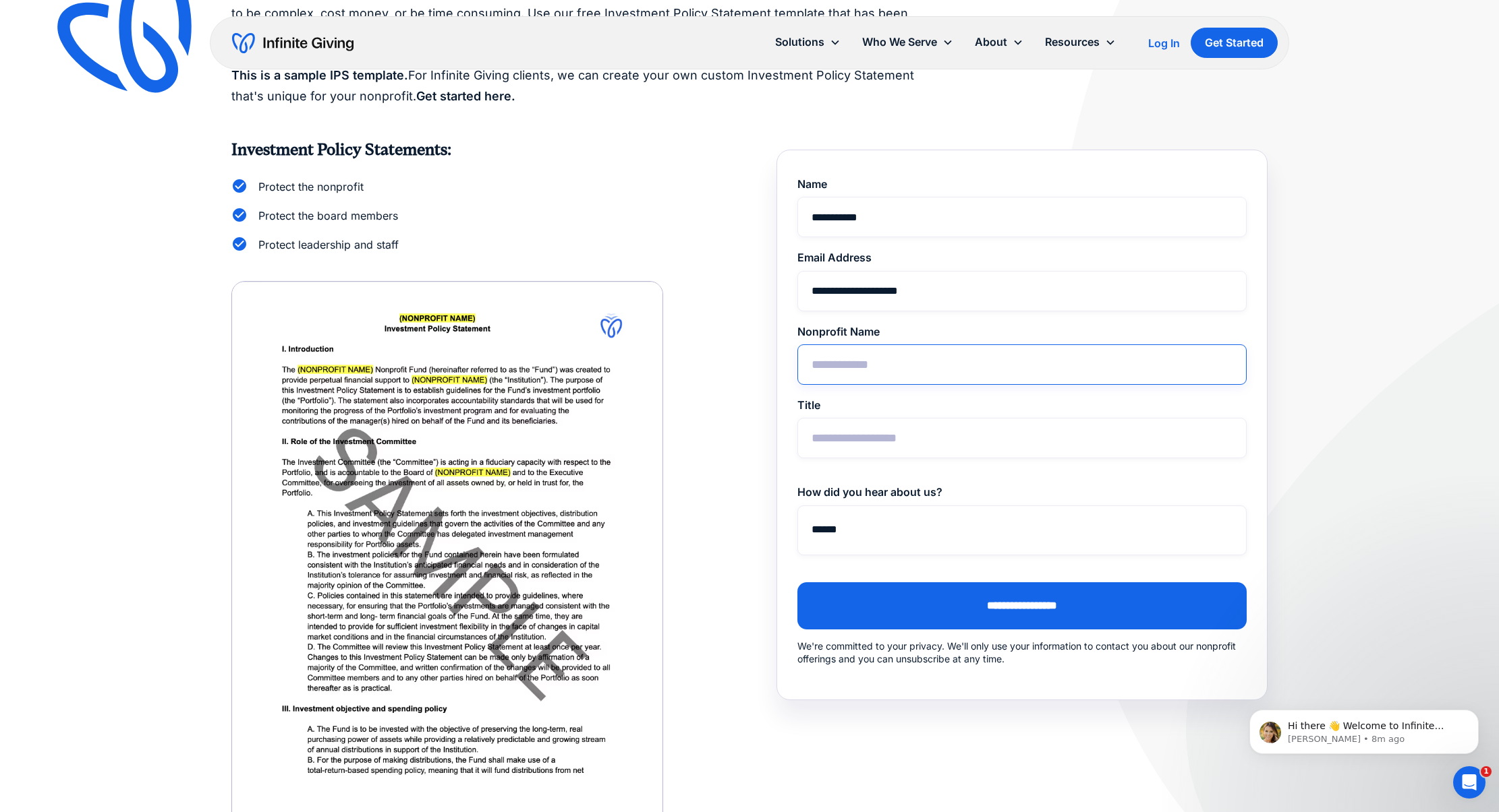
click at [893, 362] on input "Nonprofit Name" at bounding box center [1022, 364] width 449 height 40
click at [886, 443] on input "Title" at bounding box center [1022, 438] width 449 height 40
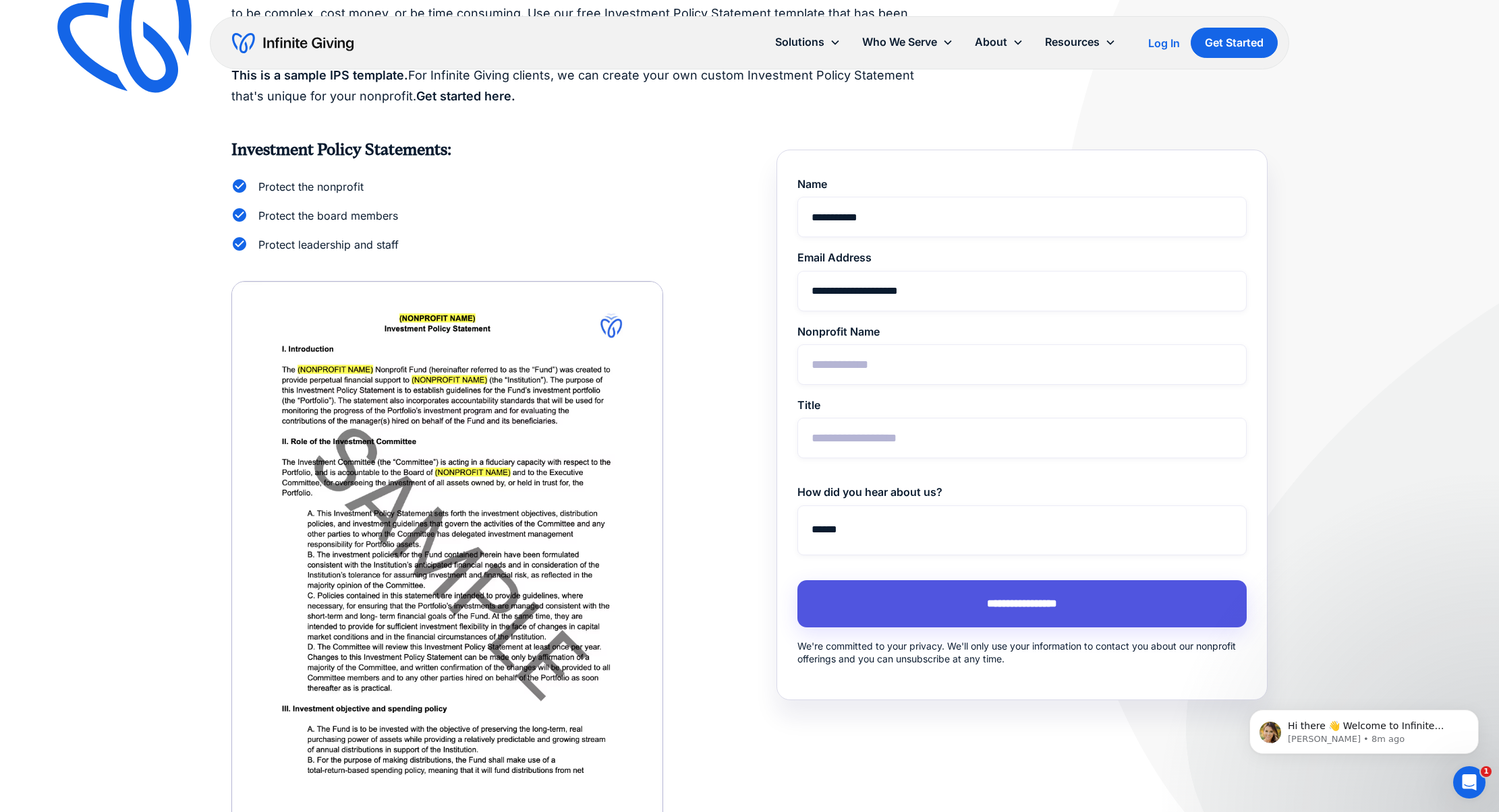
click at [1014, 608] on input "**********" at bounding box center [1022, 604] width 449 height 47
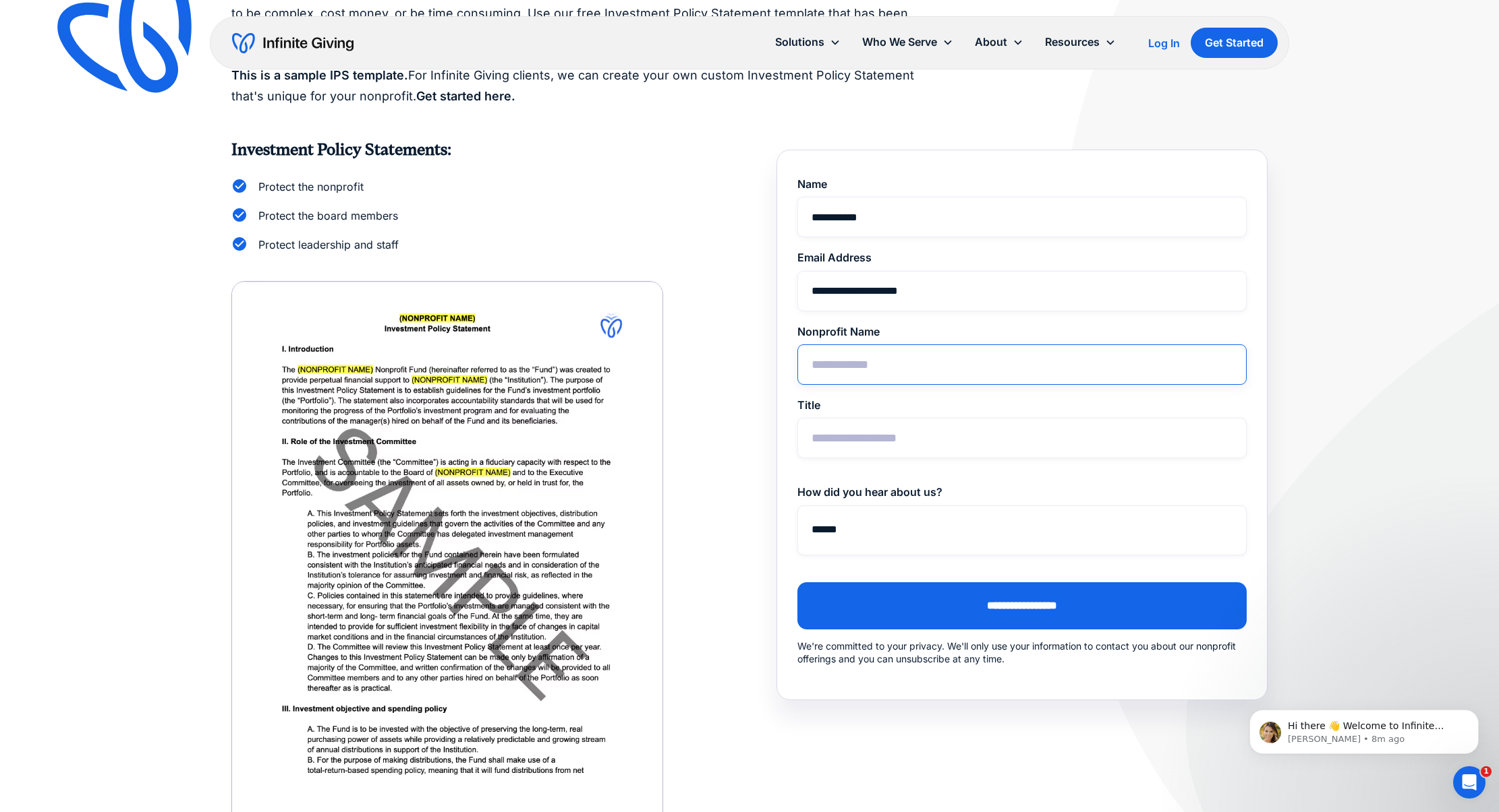
click at [871, 364] on input "Nonprofit Name" at bounding box center [1022, 364] width 449 height 40
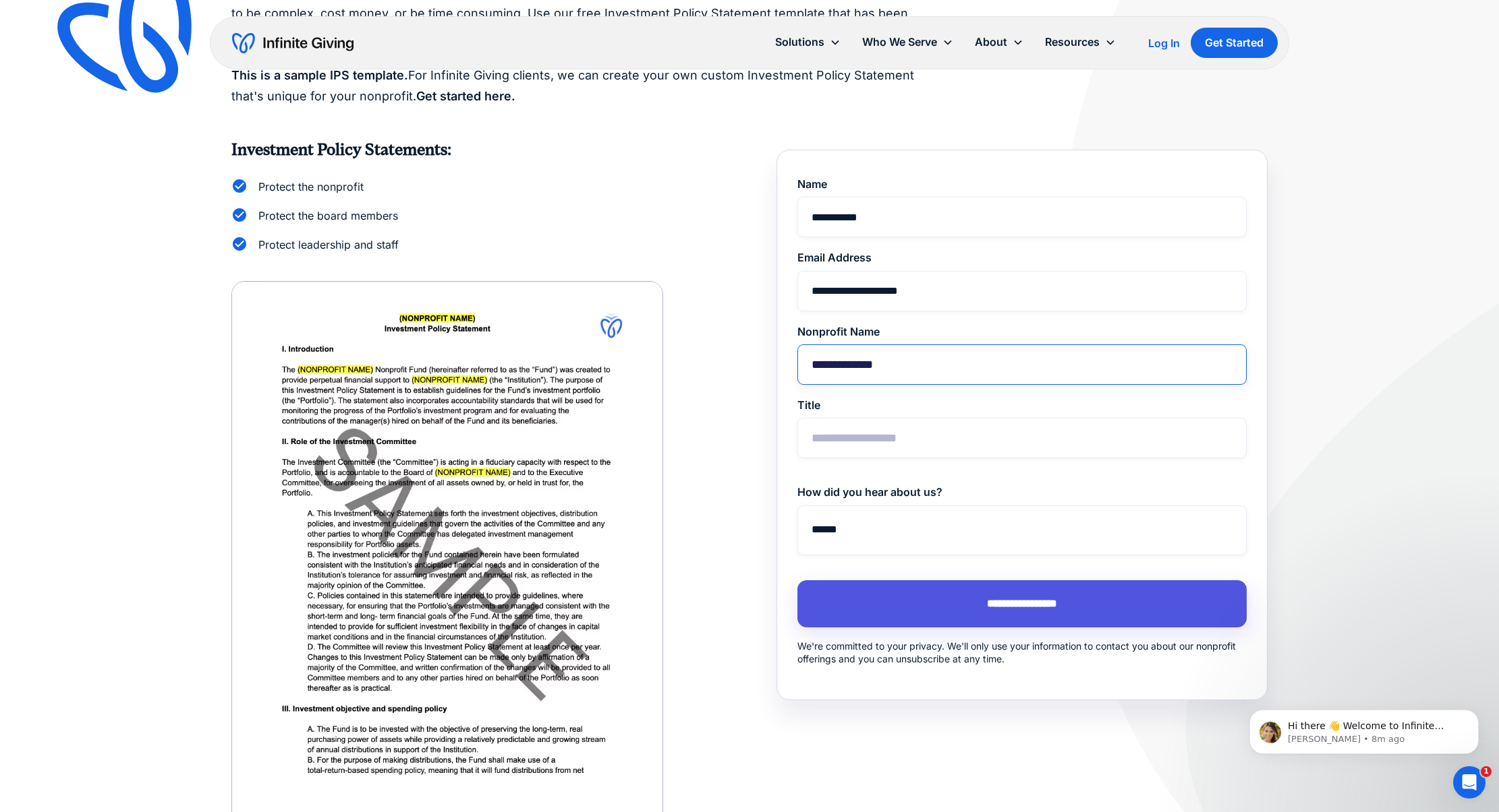
type input "**********"
click at [1022, 605] on input "**********" at bounding box center [1022, 604] width 449 height 47
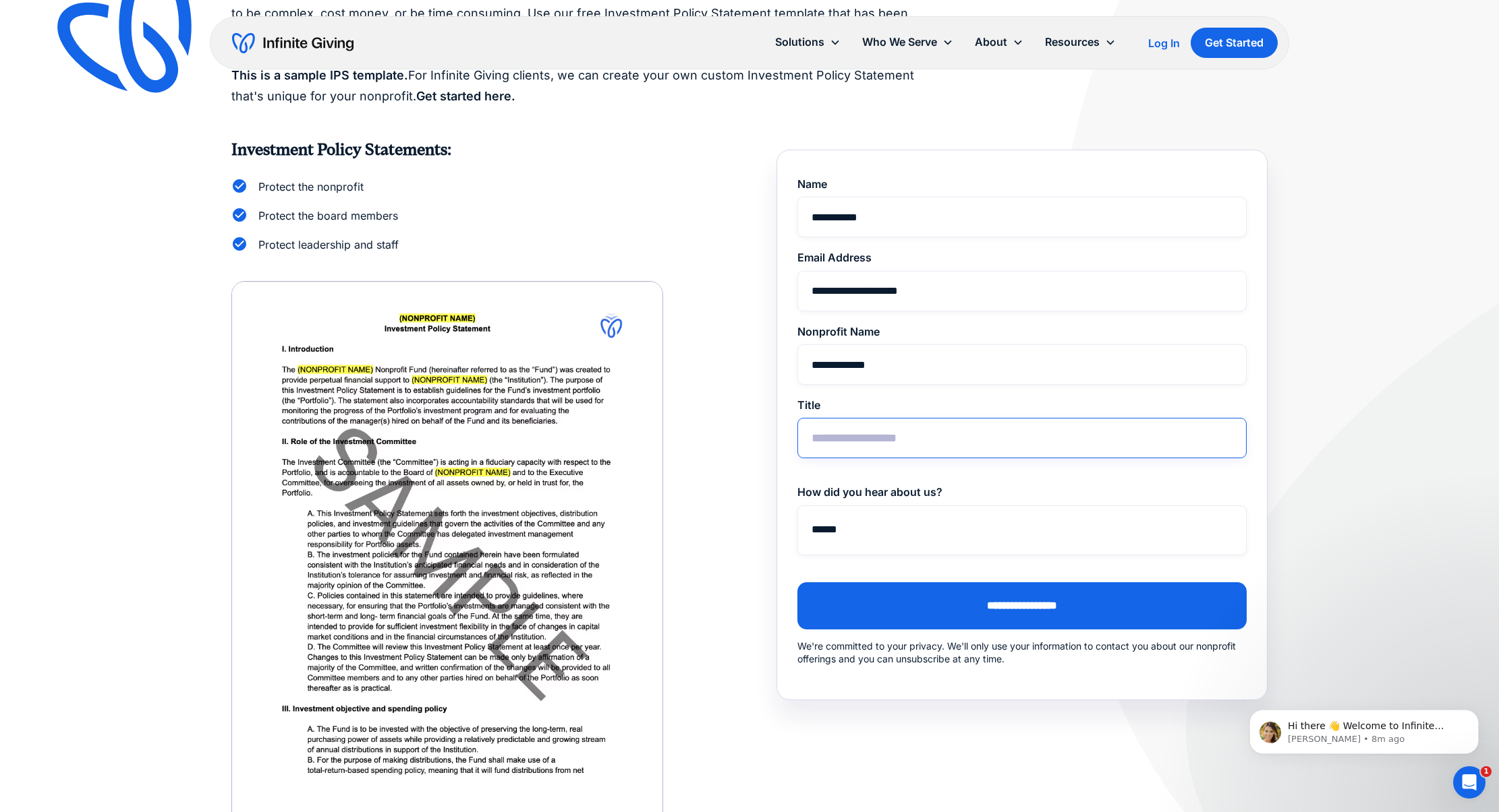
click at [926, 440] on input "Title" at bounding box center [1022, 438] width 449 height 40
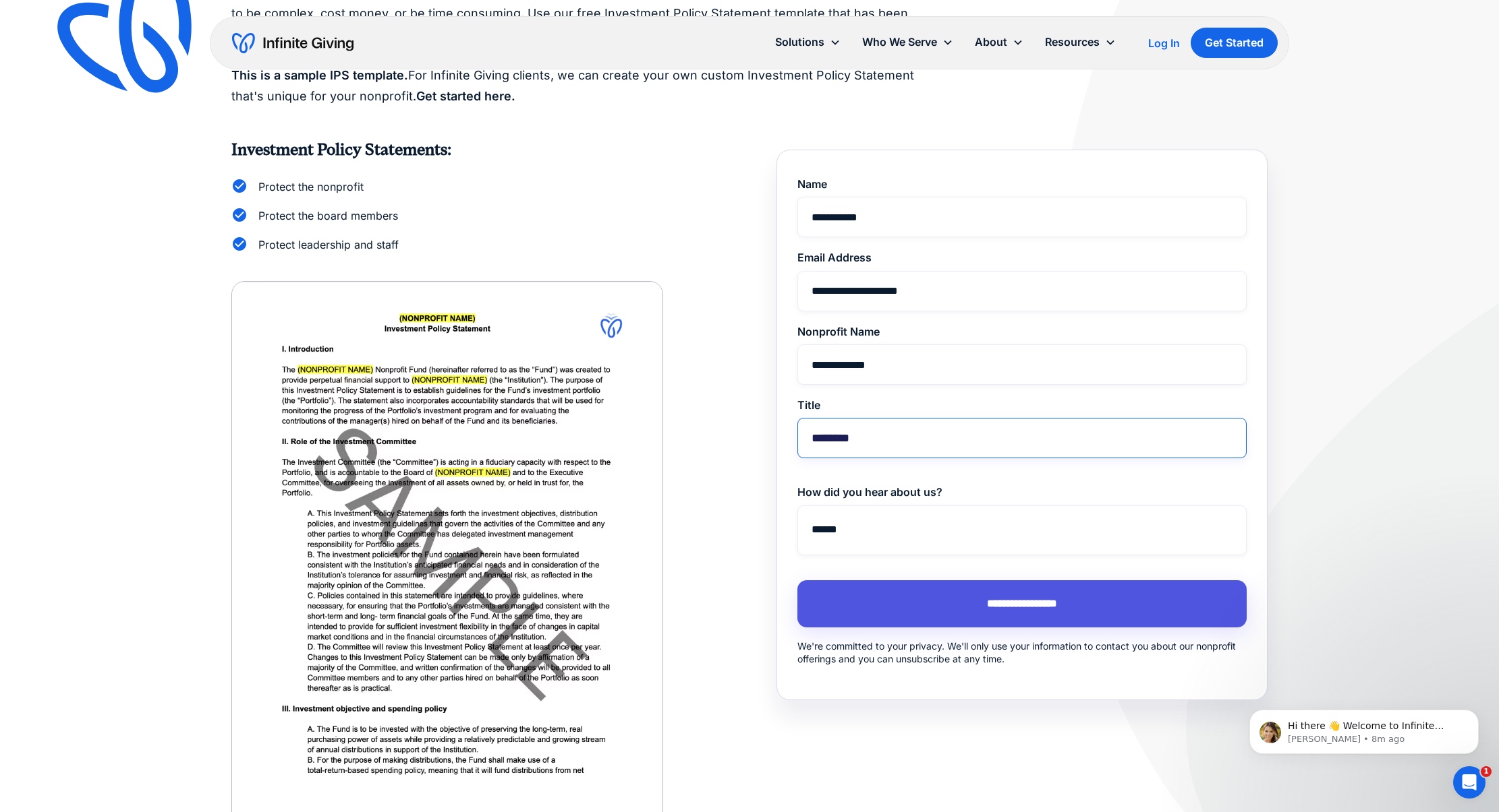
type input "********"
click at [1005, 603] on input "**********" at bounding box center [1022, 604] width 449 height 47
type input "**********"
